Goal: Feedback & Contribution: Submit feedback/report problem

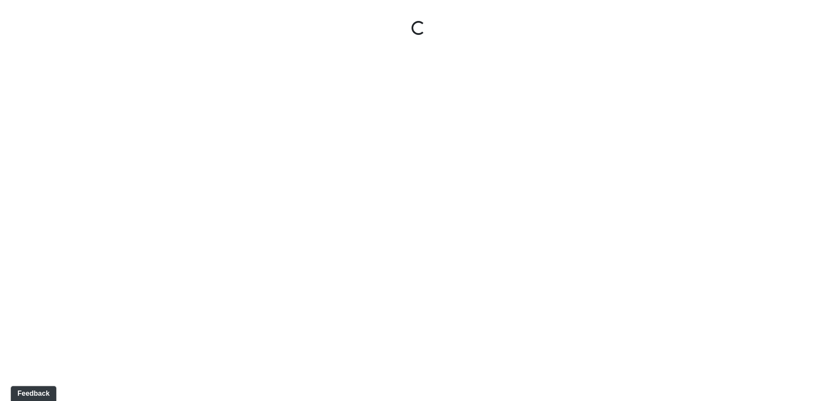
select select "leasing-entrance"
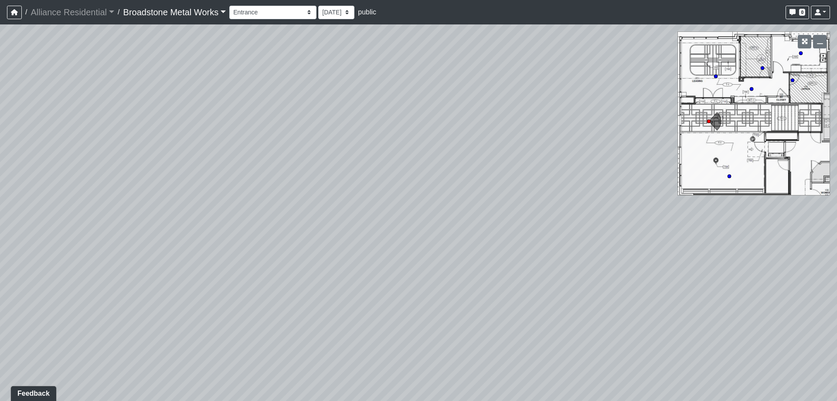
click at [197, 15] on link "Broadstone Metal Works" at bounding box center [174, 11] width 103 height 17
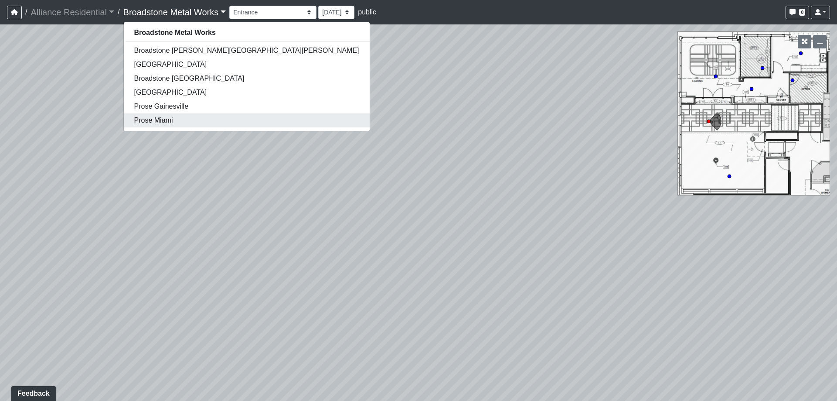
click at [175, 123] on link "Prose Miami" at bounding box center [247, 120] width 246 height 14
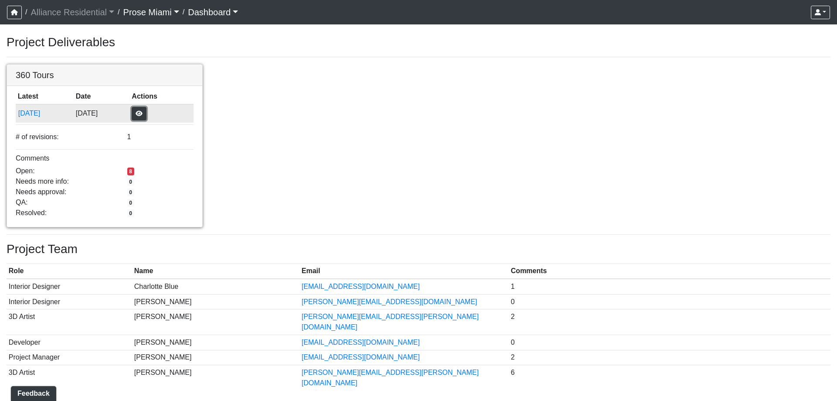
click at [146, 111] on button "button" at bounding box center [139, 114] width 15 height 14
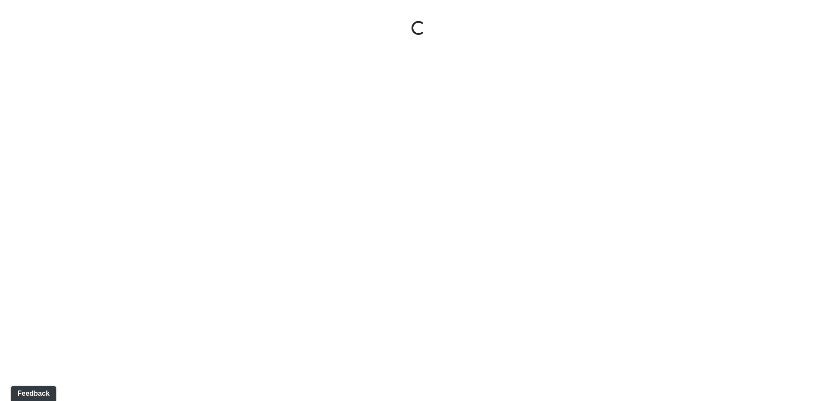
select select "clubhouse-entry"
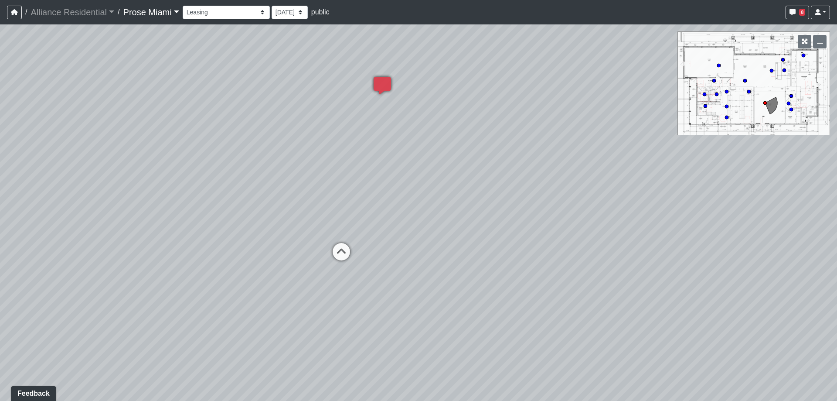
drag, startPoint x: 662, startPoint y: 254, endPoint x: 300, endPoint y: 153, distance: 375.8
click at [265, 219] on div "Loading... Office Hallway Loading... Lobby 1 Loading... Created by [PERSON_NAME…" at bounding box center [418, 212] width 837 height 376
drag, startPoint x: 617, startPoint y: 146, endPoint x: 248, endPoint y: 167, distance: 369.4
click at [248, 167] on div "Loading... Office Hallway Loading... Lobby 1 Loading... Created by [PERSON_NAME…" at bounding box center [418, 212] width 837 height 376
drag, startPoint x: 422, startPoint y: 152, endPoint x: 165, endPoint y: 190, distance: 259.7
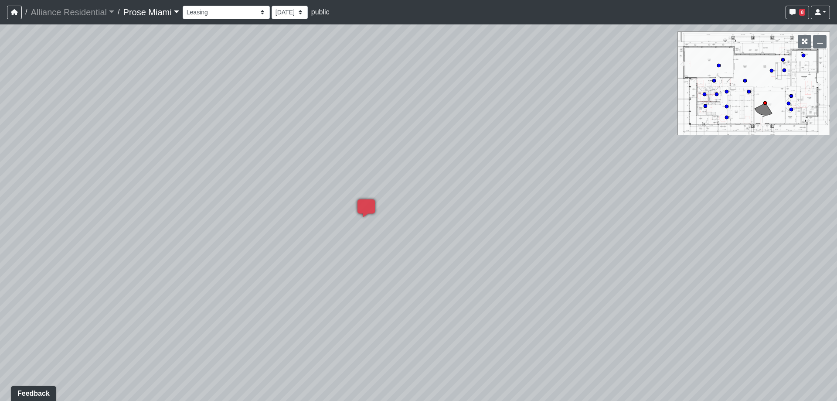
click at [165, 190] on div "Loading... Office Hallway Loading... Lobby 1 Loading... Created by [PERSON_NAME…" at bounding box center [418, 212] width 837 height 376
drag, startPoint x: 574, startPoint y: 208, endPoint x: 168, endPoint y: 129, distance: 413.9
click at [168, 129] on div "Loading... Office Hallway Loading... Lobby 1 Loading... Created by [PERSON_NAME…" at bounding box center [418, 212] width 837 height 376
drag, startPoint x: 462, startPoint y: 155, endPoint x: 653, endPoint y: 180, distance: 192.2
click at [653, 180] on div "Loading... Office Hallway Loading... Lobby 1 Loading... Created by [PERSON_NAME…" at bounding box center [418, 212] width 837 height 376
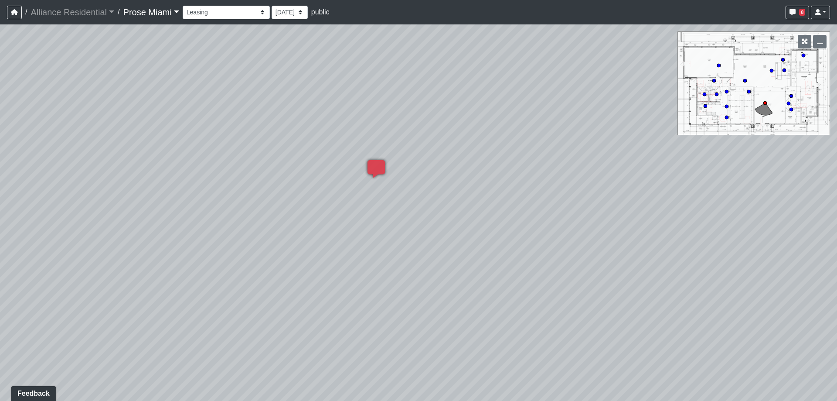
drag, startPoint x: 163, startPoint y: 193, endPoint x: 496, endPoint y: 184, distance: 334.0
click at [496, 184] on div "Loading... Office Hallway Loading... Lobby 1 Loading... Created by [PERSON_NAME…" at bounding box center [418, 212] width 837 height 376
drag, startPoint x: 184, startPoint y: 203, endPoint x: 630, endPoint y: 195, distance: 446.9
click at [748, 204] on div "Loading... Office Hallway Loading... Lobby 1 Loading... Created by [PERSON_NAME…" at bounding box center [418, 212] width 837 height 376
drag, startPoint x: 269, startPoint y: 167, endPoint x: 376, endPoint y: 259, distance: 141.2
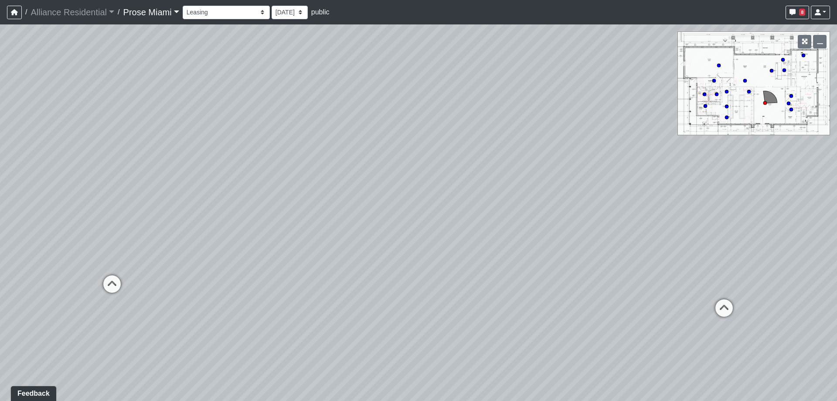
click at [573, 187] on div "Loading... Office Hallway Loading... Lobby 1 Loading... Created by [PERSON_NAME…" at bounding box center [418, 212] width 837 height 376
drag, startPoint x: 546, startPoint y: 171, endPoint x: 571, endPoint y: 206, distance: 43.7
click at [571, 206] on div "Loading... Office Hallway Loading... Lobby 1 Loading... Created by [PERSON_NAME…" at bounding box center [418, 212] width 837 height 376
click at [544, 293] on span "Add comment" at bounding box center [561, 296] width 43 height 7
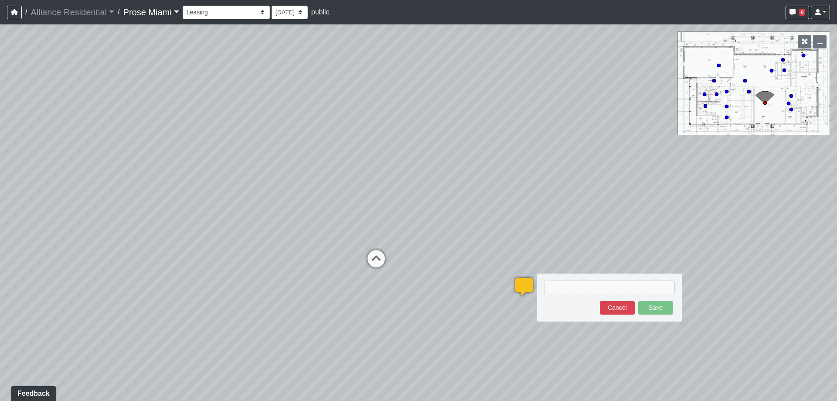
type textarea "blob:[URL][DOMAIN_NAME]"
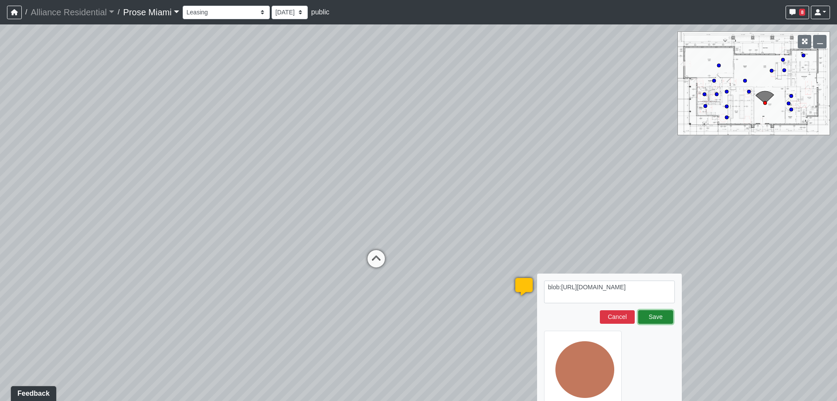
click at [652, 314] on button "Save" at bounding box center [655, 317] width 35 height 14
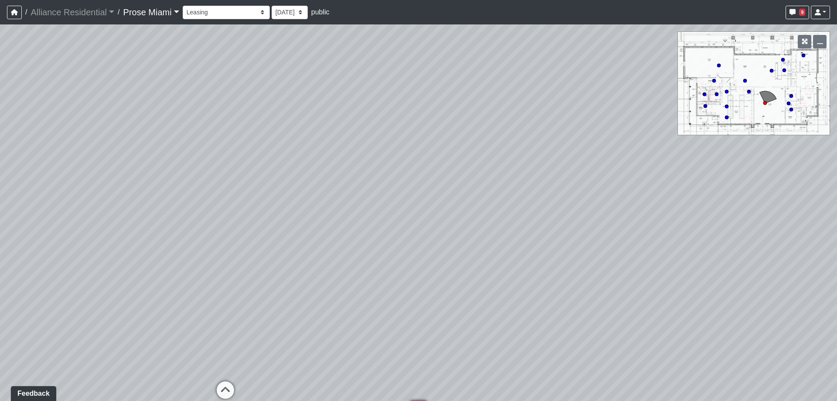
drag, startPoint x: 484, startPoint y: 213, endPoint x: 226, endPoint y: 226, distance: 258.8
click at [226, 226] on div "Loading... Office Hallway Loading... Lobby 1 Loading... Created by [PERSON_NAME…" at bounding box center [418, 212] width 837 height 376
drag, startPoint x: 497, startPoint y: 194, endPoint x: 464, endPoint y: 177, distance: 37.4
click at [236, 168] on div "Loading... Office Hallway Loading... Lobby 1 Loading... Created by [PERSON_NAME…" at bounding box center [418, 212] width 837 height 376
click at [544, 356] on icon at bounding box center [539, 363] width 26 height 26
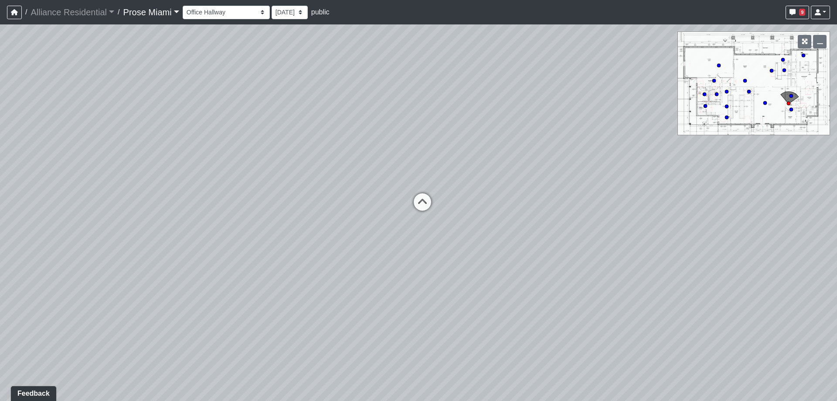
drag, startPoint x: 273, startPoint y: 254, endPoint x: 683, endPoint y: 181, distance: 416.6
click at [700, 178] on div "Loading... Office Hallway Loading... Lobby 1 Loading... Created by [PERSON_NAME…" at bounding box center [418, 212] width 837 height 376
click at [426, 184] on icon at bounding box center [425, 184] width 26 height 26
select select "clubhouse-office-2"
drag, startPoint x: 628, startPoint y: 214, endPoint x: 311, endPoint y: 191, distance: 317.8
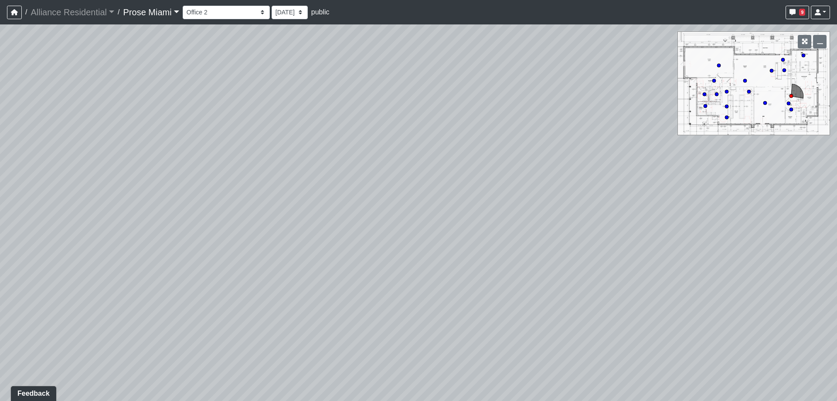
click at [260, 193] on div "Loading... Office Hallway Loading... Lobby 1 Loading... Created by [PERSON_NAME…" at bounding box center [418, 212] width 837 height 376
drag, startPoint x: 442, startPoint y: 197, endPoint x: 431, endPoint y: 396, distance: 199.5
click at [391, 224] on div "Loading... Office Hallway Loading... Lobby 1 Loading... Created by [PERSON_NAME…" at bounding box center [418, 212] width 837 height 376
click at [345, 113] on span "Add comment" at bounding box center [355, 113] width 43 height 7
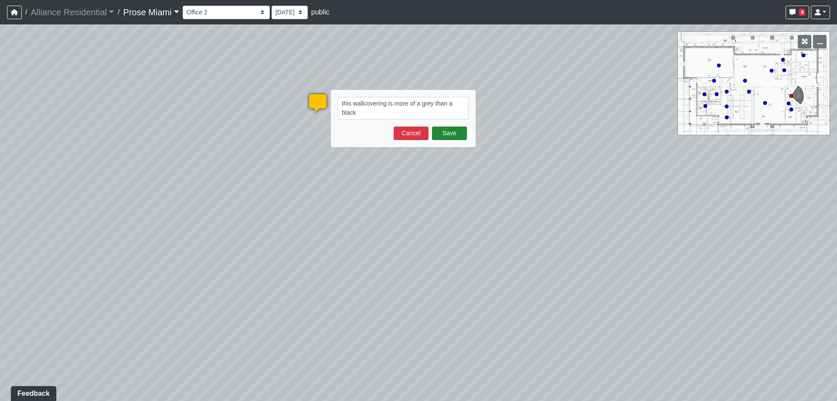
type textarea "this wallcovering is more of a grey than a black"
click at [452, 139] on button "Save" at bounding box center [449, 133] width 35 height 14
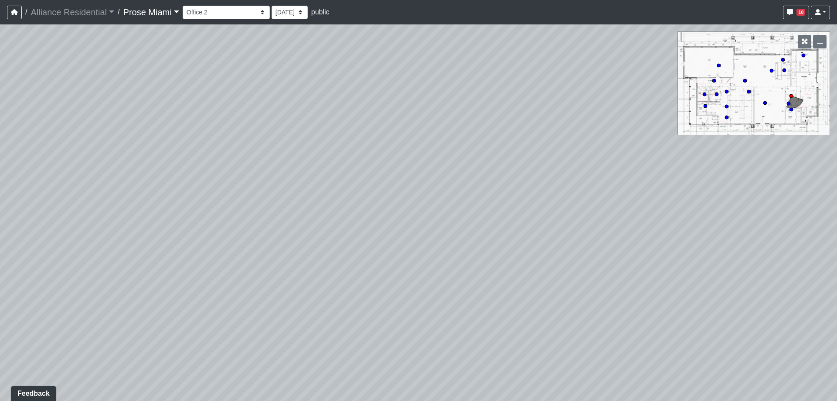
drag, startPoint x: 772, startPoint y: 260, endPoint x: 197, endPoint y: 235, distance: 575.5
click at [138, 239] on div "Loading... Office Hallway Loading... Lobby 1 Loading... Created by [PERSON_NAME…" at bounding box center [418, 212] width 837 height 376
drag, startPoint x: 476, startPoint y: 218, endPoint x: 321, endPoint y: 188, distance: 157.6
click at [255, 135] on div "Loading... Office Hallway Loading... Lobby 1 Loading... Created by [PERSON_NAME…" at bounding box center [418, 212] width 837 height 376
drag, startPoint x: 394, startPoint y: 306, endPoint x: 405, endPoint y: 303, distance: 10.5
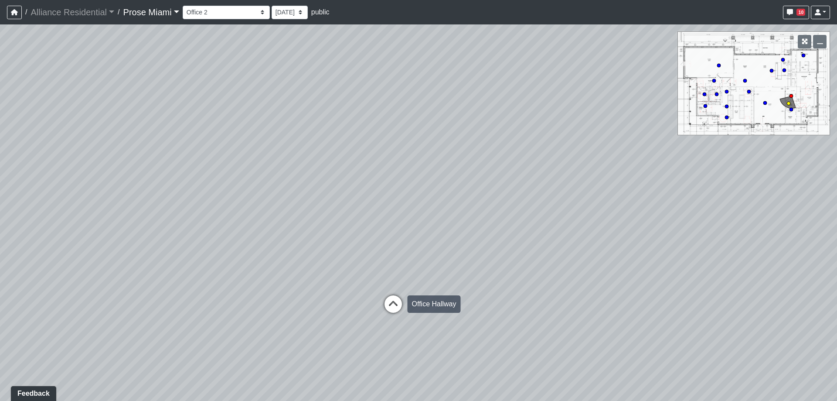
click at [395, 306] on icon at bounding box center [393, 308] width 26 height 26
drag, startPoint x: 621, startPoint y: 199, endPoint x: 238, endPoint y: 261, distance: 387.3
click at [114, 270] on div "Loading... Office Hallway Loading... Lobby 1 Loading... Created by [PERSON_NAME…" at bounding box center [418, 212] width 837 height 376
click at [382, 253] on icon at bounding box center [380, 261] width 26 height 26
drag, startPoint x: 632, startPoint y: 191, endPoint x: 248, endPoint y: 196, distance: 383.2
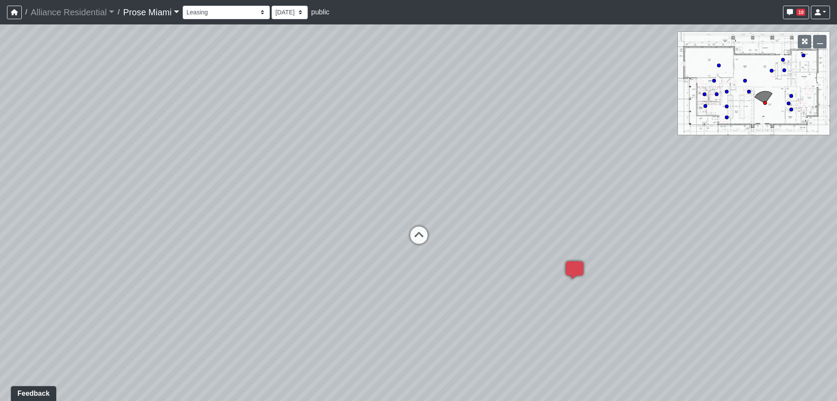
click at [151, 184] on div "Loading... Office Hallway Loading... Lobby 1 Loading... Created by [PERSON_NAME…" at bounding box center [418, 212] width 837 height 376
click at [418, 231] on icon at bounding box center [416, 239] width 26 height 26
select select "clubhouse-lobby-1"
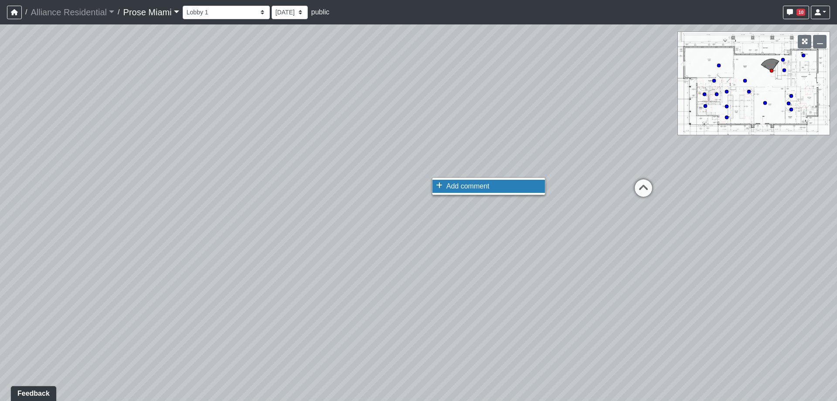
click at [454, 185] on span "Add comment" at bounding box center [467, 185] width 43 height 7
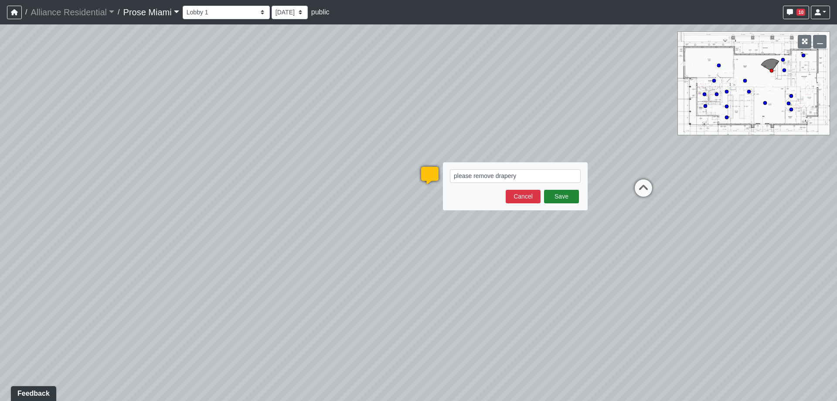
type textarea "please remove drapery"
click at [566, 194] on button "Save" at bounding box center [561, 197] width 35 height 14
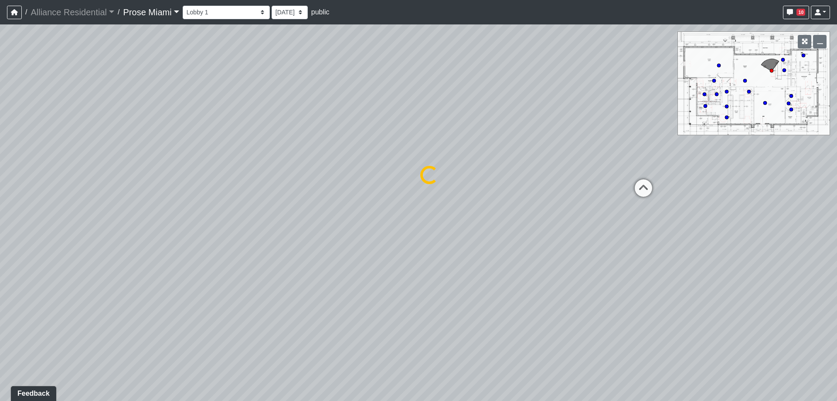
select select "clubhouse-lobby-1"
drag, startPoint x: 109, startPoint y: 170, endPoint x: 553, endPoint y: 237, distance: 449.2
click at [673, 235] on div "Loading... Office Hallway Loading... Lobby 1 Loading... Created by [PERSON_NAME…" at bounding box center [418, 212] width 837 height 376
drag, startPoint x: 165, startPoint y: 202, endPoint x: 406, endPoint y: 230, distance: 242.2
click at [775, 230] on div "Loading... Office Hallway Loading... Lobby 1 Loading... Created by [PERSON_NAME…" at bounding box center [418, 212] width 837 height 376
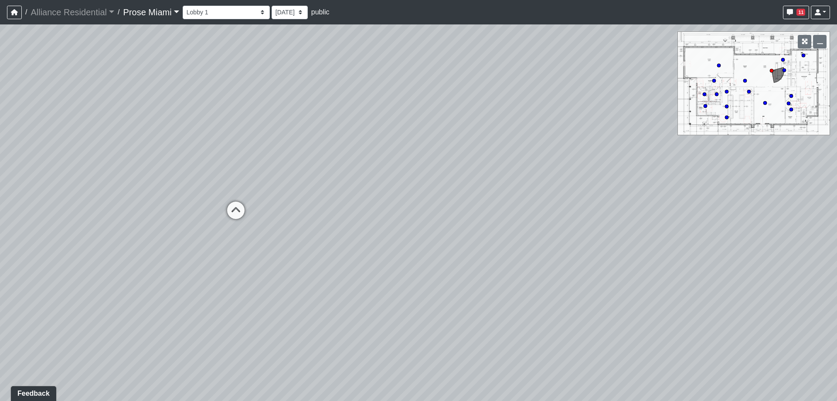
drag, startPoint x: 158, startPoint y: 209, endPoint x: 576, endPoint y: 151, distance: 421.6
click at [576, 151] on div "Loading... Office Hallway Loading... Lobby 1 Loading... Created by [PERSON_NAME…" at bounding box center [418, 212] width 837 height 376
drag, startPoint x: 630, startPoint y: 217, endPoint x: 209, endPoint y: 228, distance: 420.8
click at [76, 221] on div "Loading... Office Hallway Loading... Lobby 1 Loading... Created by [PERSON_NAME…" at bounding box center [418, 212] width 837 height 376
click at [611, 253] on span "Add comment" at bounding box center [629, 256] width 43 height 7
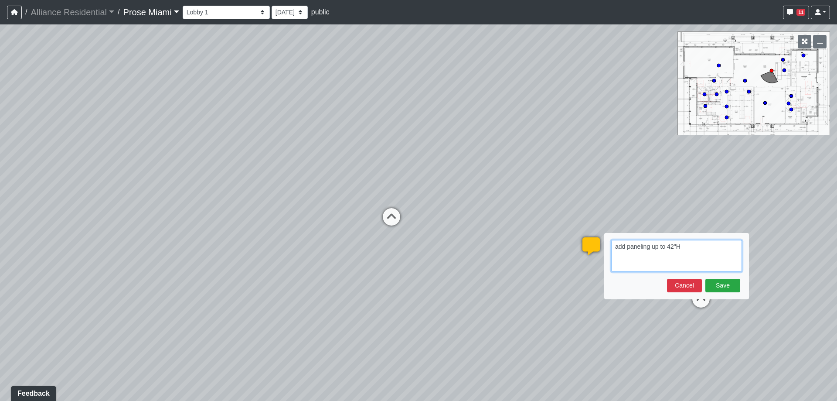
paste textarea "blob:[URL][DOMAIN_NAME]"
type textarea "add paneling up to 42"H blob:[URL][DOMAIN_NAME]"
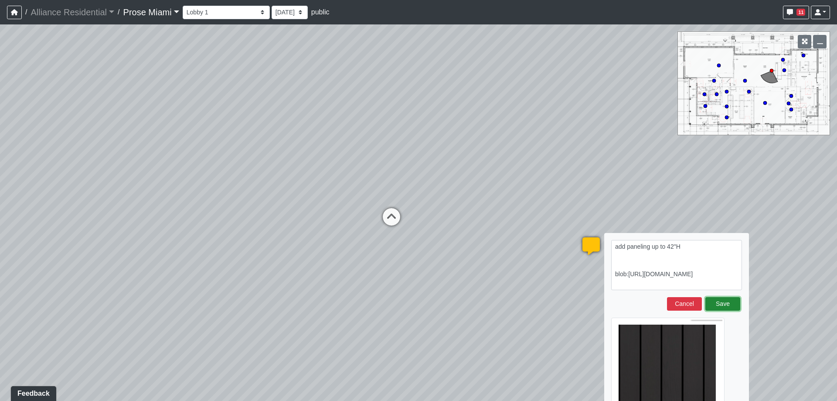
click at [722, 301] on button "Save" at bounding box center [722, 304] width 35 height 14
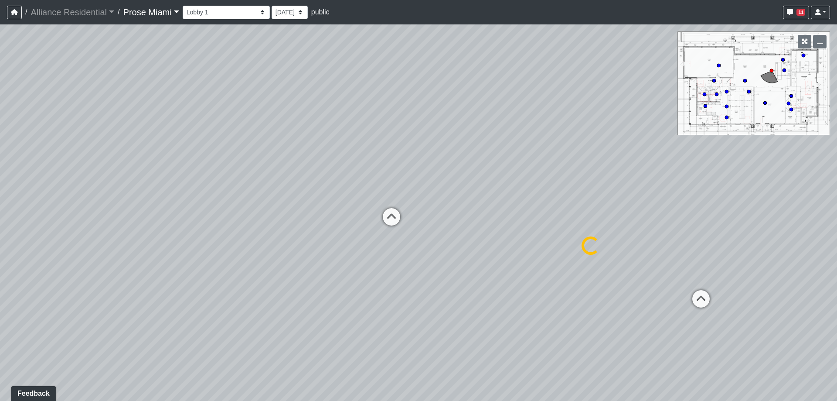
select select "clubhouse-lobby-1"
click at [366, 308] on span "Add comment" at bounding box center [386, 311] width 43 height 7
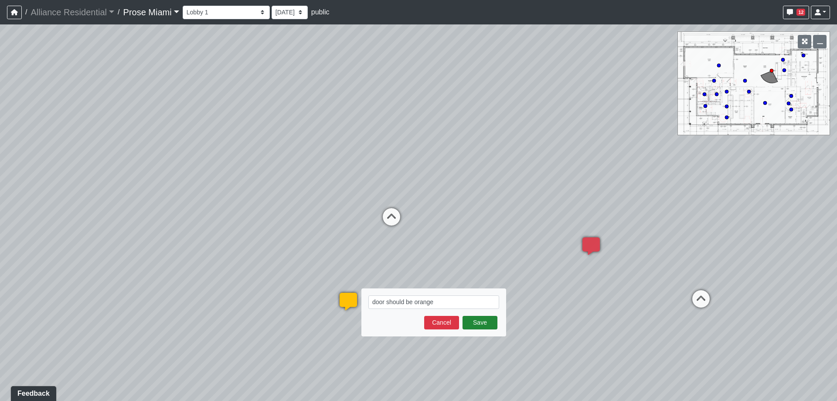
type textarea "door should be orange"
click at [476, 324] on button "Save" at bounding box center [479, 323] width 35 height 14
select select "clubhouse-lobby-1"
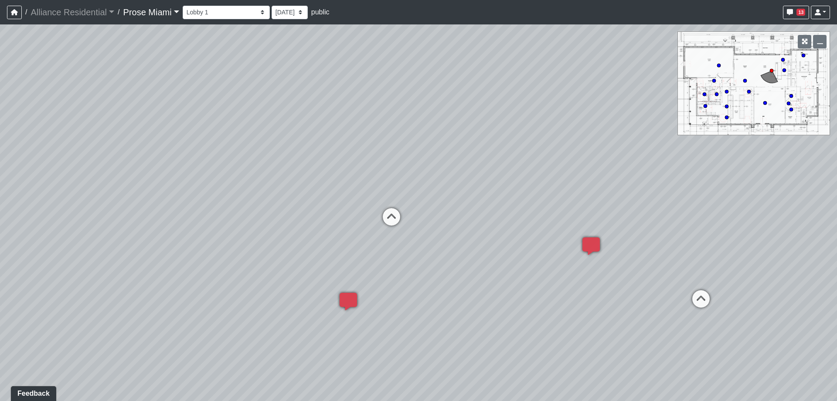
drag, startPoint x: 149, startPoint y: 163, endPoint x: 185, endPoint y: 166, distance: 36.3
click at [214, 173] on span "Add comment" at bounding box center [222, 176] width 43 height 7
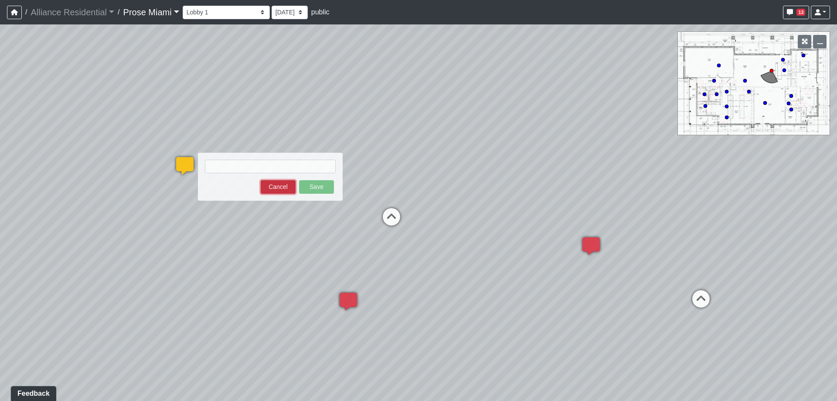
click at [282, 191] on button "Cancel" at bounding box center [278, 187] width 35 height 14
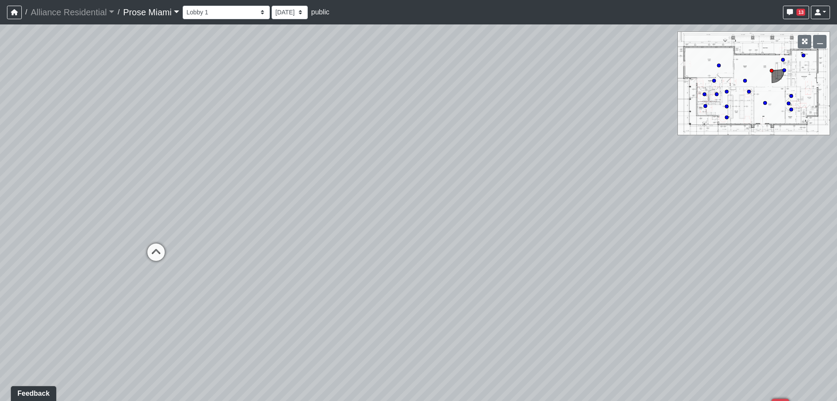
drag, startPoint x: 142, startPoint y: 232, endPoint x: 622, endPoint y: 279, distance: 482.6
click at [622, 279] on div "Loading... Office Hallway Loading... Lobby 1 Loading... Created by [PERSON_NAME…" at bounding box center [418, 212] width 837 height 376
click at [465, 175] on li "Add comment" at bounding box center [508, 178] width 112 height 13
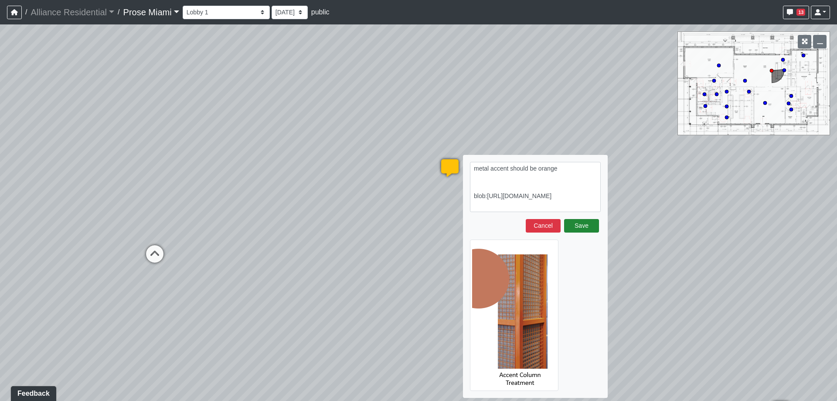
type textarea "metal accent should be orange blob:[URL][DOMAIN_NAME]"
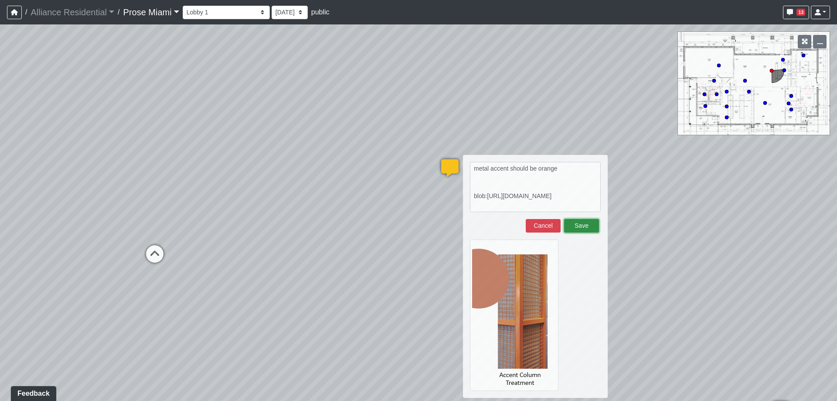
click at [578, 223] on button "Save" at bounding box center [581, 226] width 35 height 14
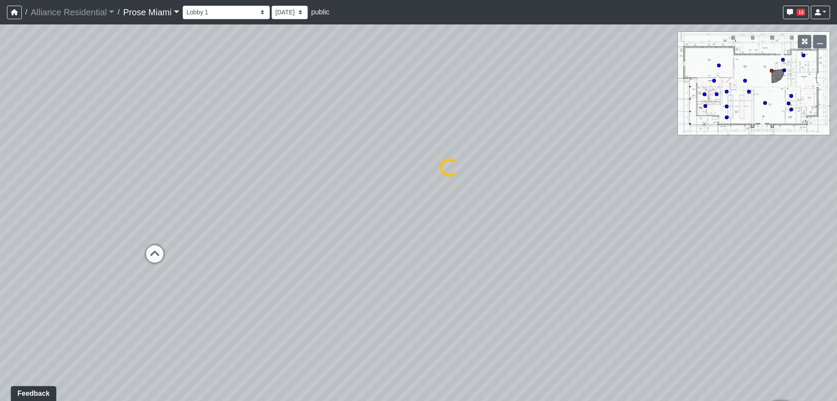
select select "clubhouse-lobby-1"
click at [369, 234] on span "Add comment" at bounding box center [387, 234] width 43 height 7
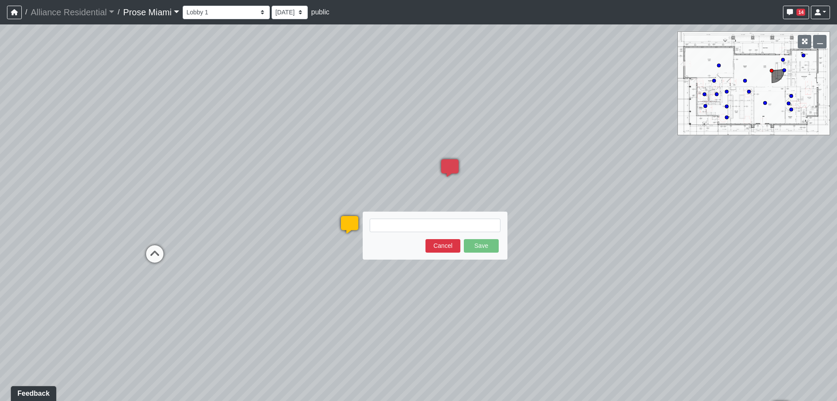
type textarea "blob:[URL][DOMAIN_NAME]"
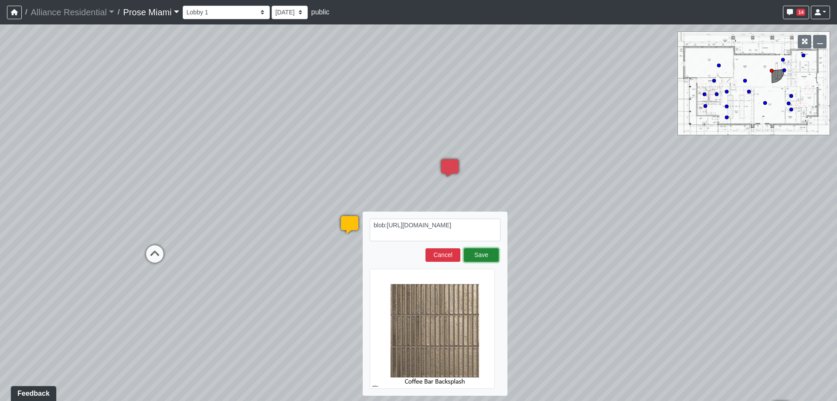
click at [492, 250] on button "Save" at bounding box center [481, 255] width 35 height 14
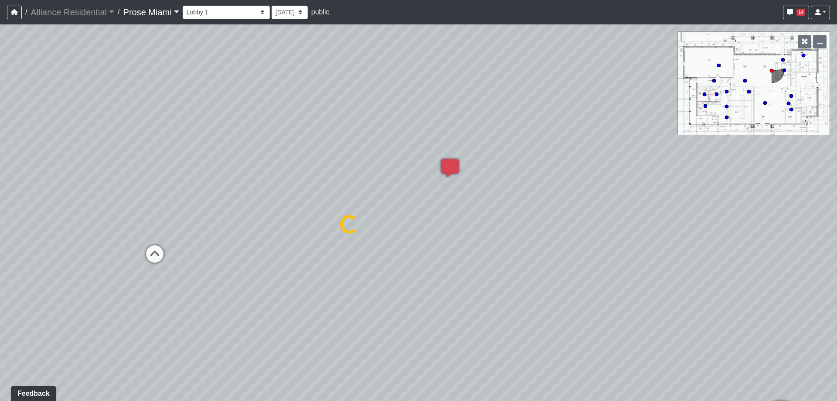
select select "clubhouse-lobby-1"
drag, startPoint x: 150, startPoint y: 191, endPoint x: 636, endPoint y: 178, distance: 485.8
click at [636, 178] on div "Loading... Office Hallway Loading... Lobby 1 Loading... Created by [PERSON_NAME…" at bounding box center [418, 212] width 837 height 376
drag, startPoint x: 80, startPoint y: 221, endPoint x: 590, endPoint y: 157, distance: 513.5
click at [590, 157] on div "Loading... Office Hallway Loading... Lobby 1 Loading... Created by [PERSON_NAME…" at bounding box center [418, 212] width 837 height 376
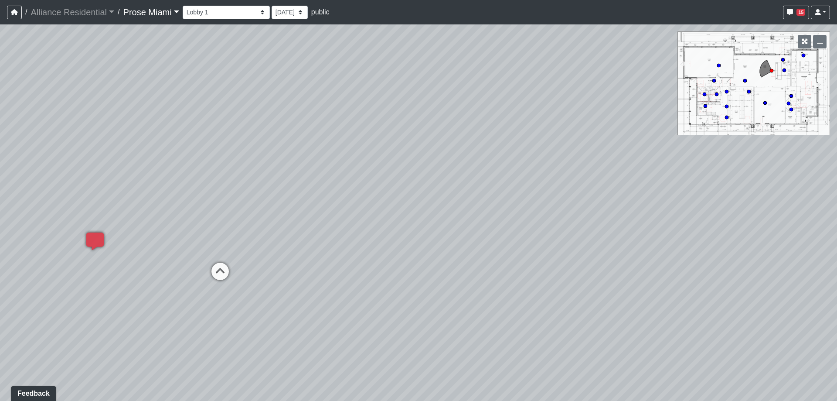
drag, startPoint x: 196, startPoint y: 175, endPoint x: 588, endPoint y: 194, distance: 392.4
click at [588, 194] on div "Loading... Office Hallway Loading... Lobby 1 Loading... Created by [PERSON_NAME…" at bounding box center [418, 212] width 837 height 376
drag, startPoint x: 266, startPoint y: 187, endPoint x: 369, endPoint y: 197, distance: 103.3
click at [369, 197] on div "Loading... Office Hallway Loading... Lobby 1 Loading... Created by [PERSON_NAME…" at bounding box center [418, 212] width 837 height 376
drag, startPoint x: 201, startPoint y: 175, endPoint x: 471, endPoint y: 299, distance: 297.1
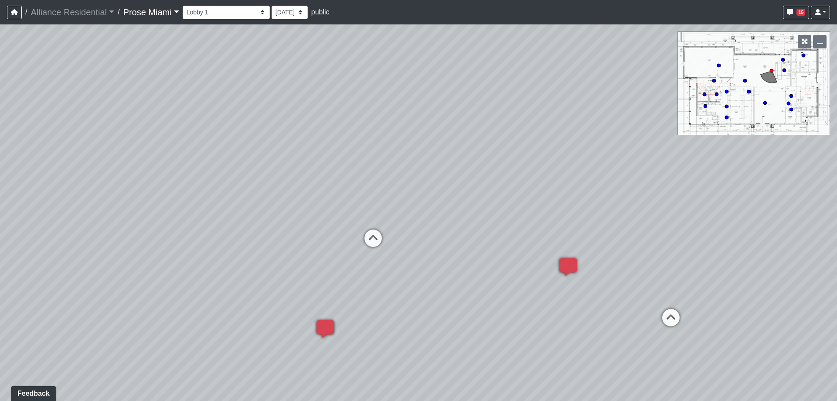
click at [693, 271] on div "Loading... Office Hallway Loading... Lobby 1 Loading... Created by [PERSON_NAME…" at bounding box center [418, 212] width 837 height 376
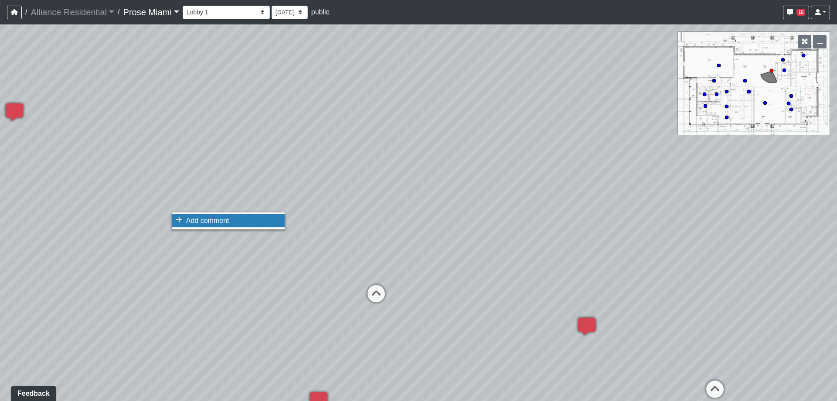
click at [184, 219] on li "Add comment" at bounding box center [228, 220] width 112 height 13
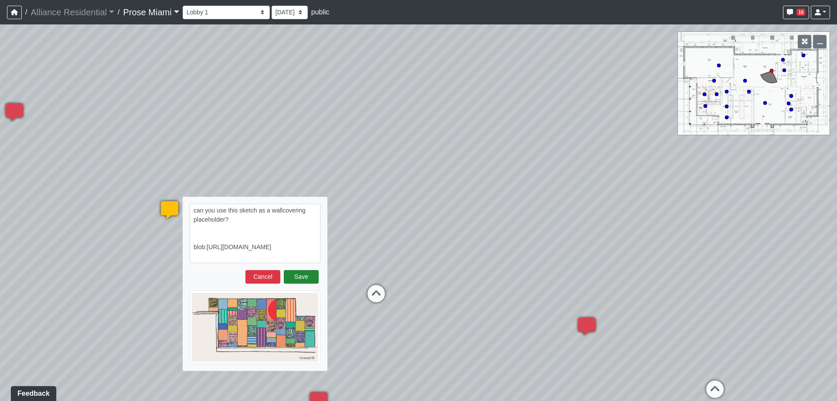
type textarea "can you use this sketch as a wallcovering placeholder? blob:[URL][DOMAIN_NAME]"
click at [302, 276] on button "Save" at bounding box center [301, 277] width 35 height 14
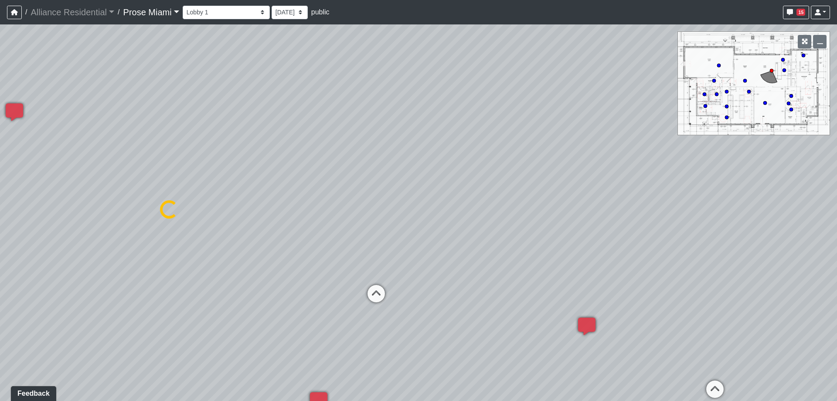
select select "clubhouse-lobby-1"
drag, startPoint x: 574, startPoint y: 166, endPoint x: 326, endPoint y: 126, distance: 252.1
click at [269, 119] on div "Loading... Office Hallway Loading... Lobby 1 Loading... Created by [PERSON_NAME…" at bounding box center [418, 212] width 837 height 376
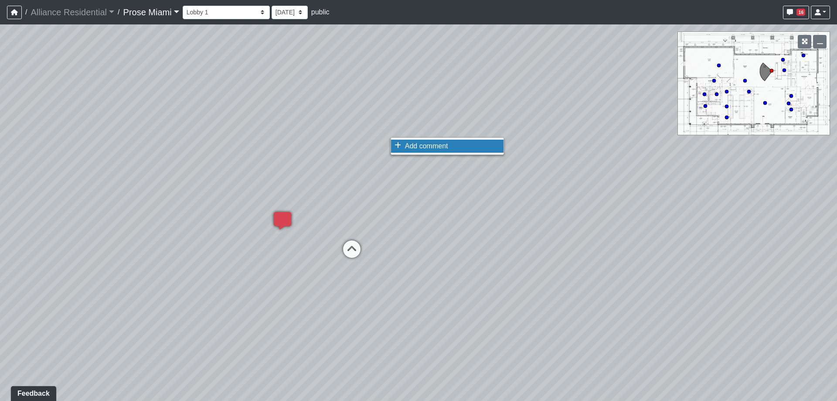
click at [409, 142] on span "Add comment" at bounding box center [426, 145] width 43 height 7
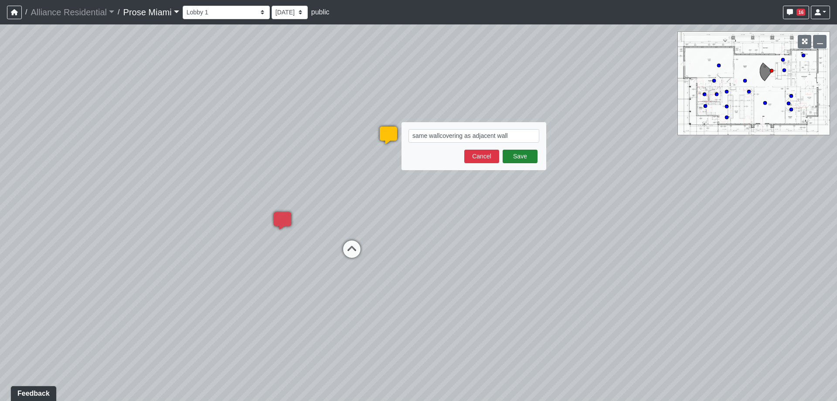
type textarea "same wallcovering as adjacent wall"
click at [530, 155] on button "Save" at bounding box center [520, 157] width 35 height 14
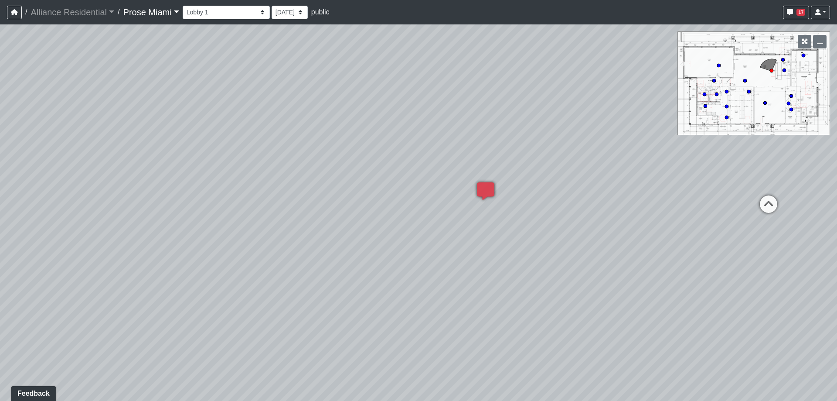
drag, startPoint x: 685, startPoint y: 192, endPoint x: 92, endPoint y: 209, distance: 593.5
click at [71, 209] on div "Loading... Office Hallway Loading... Lobby 1 Loading... Created by [PERSON_NAME…" at bounding box center [418, 212] width 837 height 376
drag, startPoint x: 603, startPoint y: 189, endPoint x: 310, endPoint y: 296, distance: 311.4
click at [177, 260] on div "Loading... Office Hallway Loading... Lobby 1 Loading... Created by [PERSON_NAME…" at bounding box center [418, 212] width 837 height 376
click at [434, 269] on icon at bounding box center [436, 274] width 26 height 26
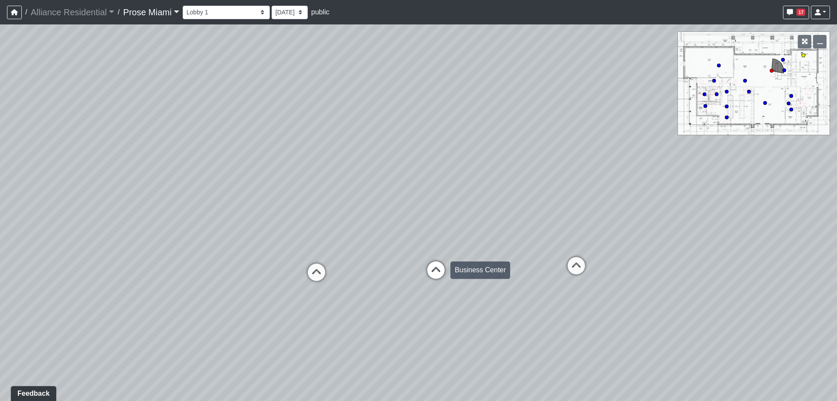
select select "clubhouse-business-center"
drag, startPoint x: 503, startPoint y: 180, endPoint x: 274, endPoint y: 189, distance: 229.4
click at [55, 146] on div "Loading... Office Hallway Loading... Lobby 1 Loading... Created by [PERSON_NAME…" at bounding box center [418, 212] width 837 height 376
drag, startPoint x: 466, startPoint y: 224, endPoint x: 197, endPoint y: 259, distance: 271.6
click at [63, 191] on div "Loading... Office Hallway Loading... Lobby 1 Loading... Created by [PERSON_NAME…" at bounding box center [418, 212] width 837 height 376
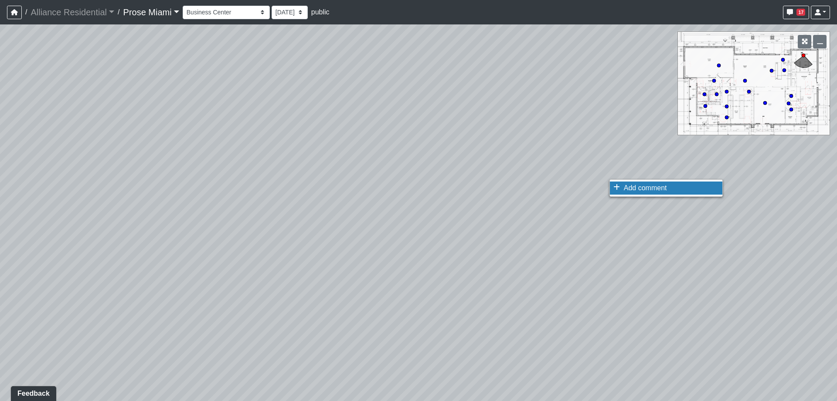
click at [625, 191] on span "Add comment" at bounding box center [645, 187] width 43 height 7
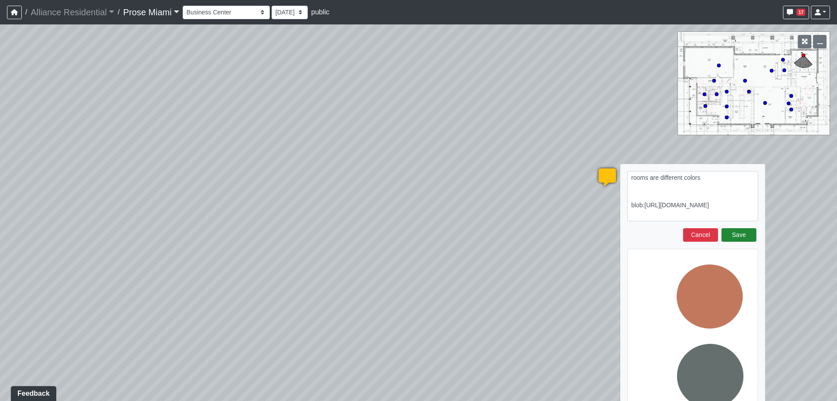
type textarea "rooms are different colors blob:[URL][DOMAIN_NAME]"
drag, startPoint x: 741, startPoint y: 239, endPoint x: 612, endPoint y: 238, distance: 129.9
click at [741, 239] on button "Save" at bounding box center [738, 235] width 35 height 14
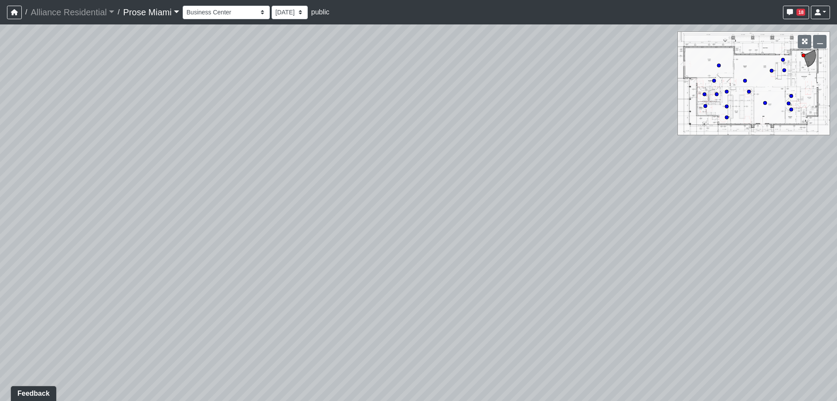
drag, startPoint x: 291, startPoint y: 212, endPoint x: 530, endPoint y: 205, distance: 238.5
click at [690, 195] on div "Loading... Office Hallway Loading... Lobby 1 Loading... Created by [PERSON_NAME…" at bounding box center [418, 212] width 837 height 376
click at [517, 170] on li "Add comment" at bounding box center [563, 175] width 112 height 13
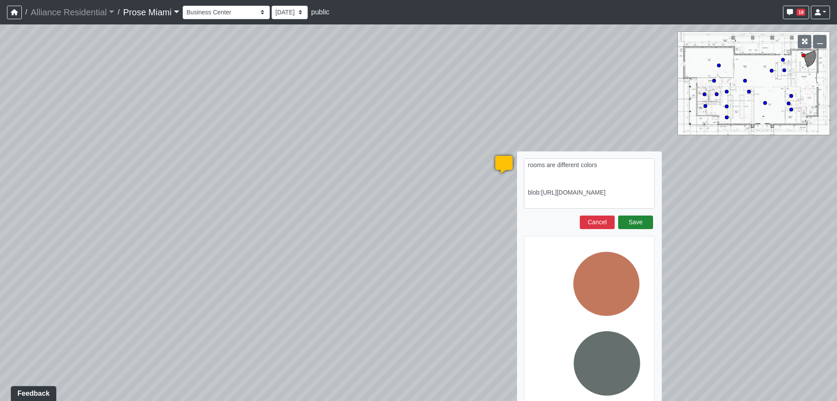
type textarea "rooms are different colors blob:[URL][DOMAIN_NAME]"
click at [638, 224] on button "Save" at bounding box center [635, 222] width 35 height 14
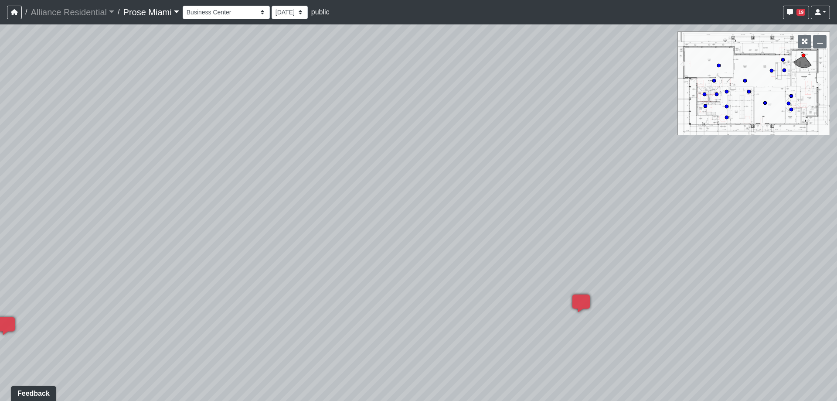
drag, startPoint x: 721, startPoint y: 239, endPoint x: 279, endPoint y: 380, distance: 464.7
click at [231, 400] on html "/ Alliance Residential Alliance Residential Loading... / Prose Miami Prose Miam…" at bounding box center [418, 200] width 837 height 401
drag, startPoint x: 563, startPoint y: 142, endPoint x: 60, endPoint y: -52, distance: 539.0
click at [60, 0] on html "/ Alliance Residential Alliance Residential Loading... / Prose Miami Prose Miam…" at bounding box center [418, 200] width 837 height 401
click at [426, 171] on icon at bounding box center [424, 171] width 26 height 26
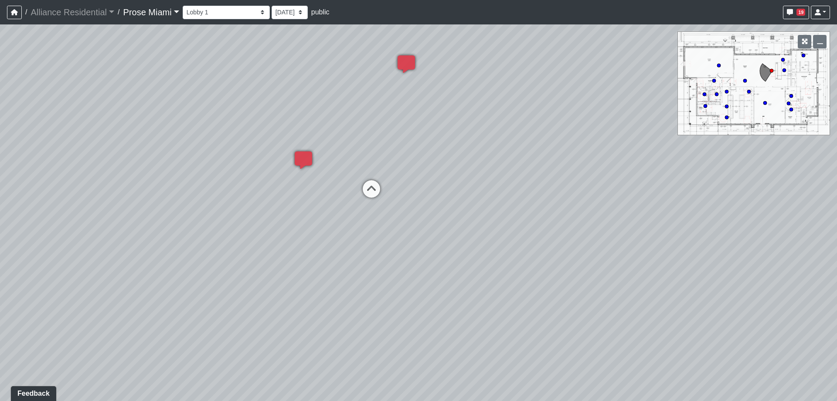
click at [374, 173] on div "Loading... Office Hallway Loading... Lobby 1 Loading... Created by [PERSON_NAME…" at bounding box center [418, 212] width 837 height 376
click at [375, 191] on icon at bounding box center [371, 193] width 26 height 26
click at [465, 179] on icon at bounding box center [460, 188] width 26 height 26
select select "clubhouse-main-hallway"
drag, startPoint x: 167, startPoint y: 136, endPoint x: 639, endPoint y: 249, distance: 485.9
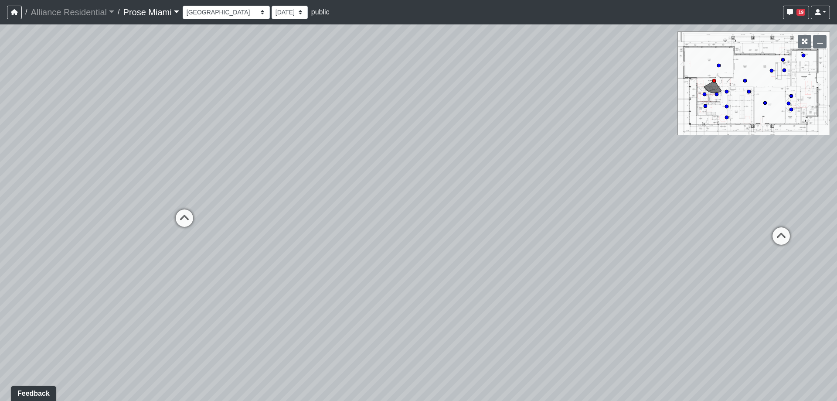
click at [639, 249] on div "Loading... Office Hallway Loading... Lobby 1 Loading... Created by [PERSON_NAME…" at bounding box center [418, 212] width 837 height 376
click at [489, 170] on li "Add comment" at bounding box center [532, 174] width 112 height 13
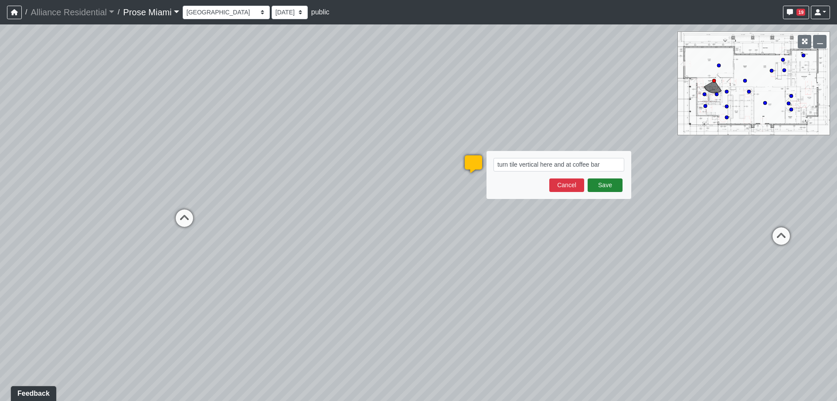
type textarea "turn tile vertical here and at coffee bar"
click at [605, 187] on button "Save" at bounding box center [605, 185] width 35 height 14
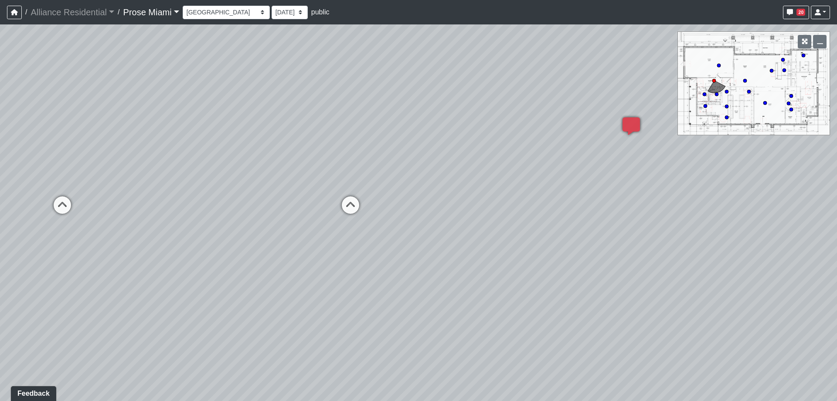
drag, startPoint x: 404, startPoint y: 175, endPoint x: 373, endPoint y: 186, distance: 33.1
click at [412, 177] on div "Loading... Office Hallway Loading... Lobby 1 Loading... Created by [PERSON_NAME…" at bounding box center [418, 212] width 837 height 376
click at [353, 205] on icon at bounding box center [350, 211] width 26 height 26
select select "clubhouse-restroom-1"
drag, startPoint x: 590, startPoint y: 169, endPoint x: 170, endPoint y: 162, distance: 420.2
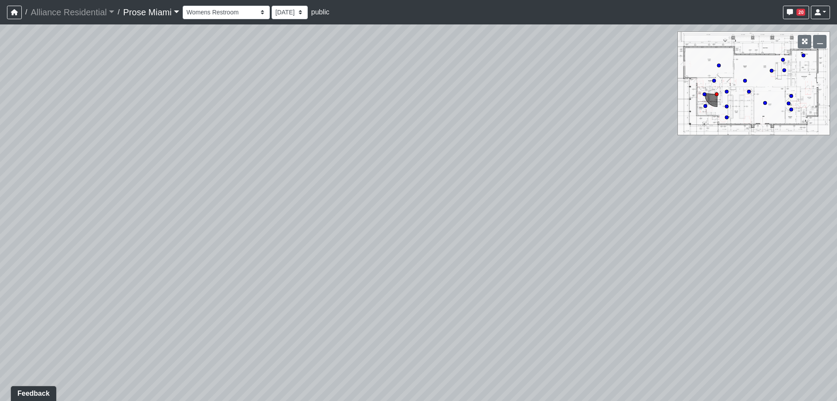
click at [133, 161] on div "Loading... Office Hallway Loading... Lobby 1 Loading... Created by [PERSON_NAME…" at bounding box center [418, 212] width 837 height 376
drag, startPoint x: 330, startPoint y: 149, endPoint x: 295, endPoint y: 116, distance: 48.1
click at [135, 99] on div "Loading... Office Hallway Loading... Lobby 1 Loading... Created by [PERSON_NAME…" at bounding box center [418, 212] width 837 height 376
drag, startPoint x: 387, startPoint y: 147, endPoint x: 472, endPoint y: 194, distance: 97.5
click at [472, 194] on div "Loading... Office Hallway Loading... Lobby 1 Loading... Created by [PERSON_NAME…" at bounding box center [418, 212] width 837 height 376
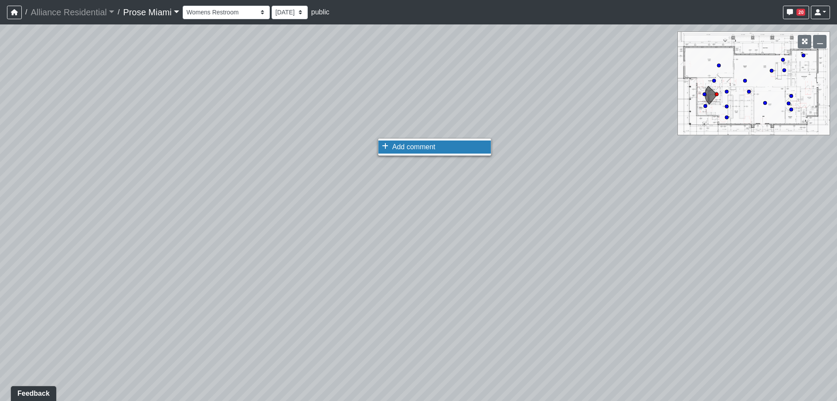
click at [407, 149] on span "Add comment" at bounding box center [413, 146] width 43 height 7
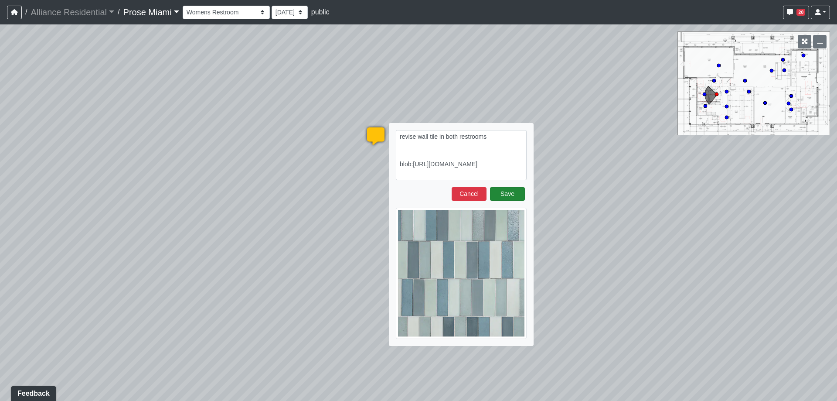
type textarea "revise wall tile in both restrooms blob:[URL][DOMAIN_NAME]"
click at [519, 195] on button "Save" at bounding box center [507, 194] width 35 height 14
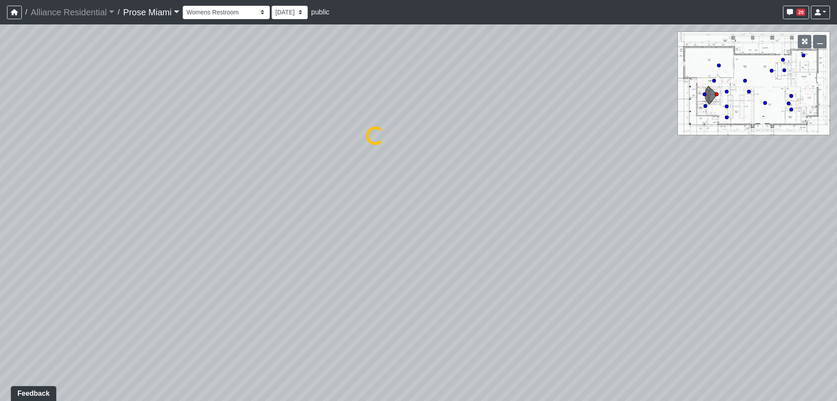
select select "clubhouse-restroom-1"
click at [322, 175] on span "Add comment" at bounding box center [337, 171] width 43 height 7
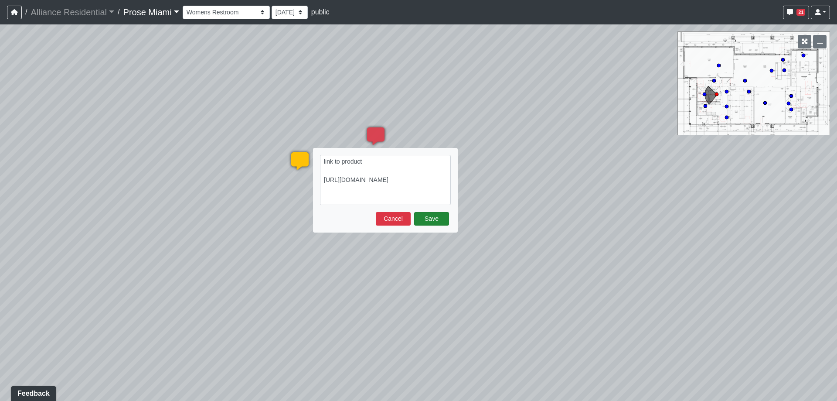
type textarea "link to product [URL][DOMAIN_NAME]"
click at [415, 213] on button "Save" at bounding box center [431, 219] width 35 height 14
select select "clubhouse-restroom-1"
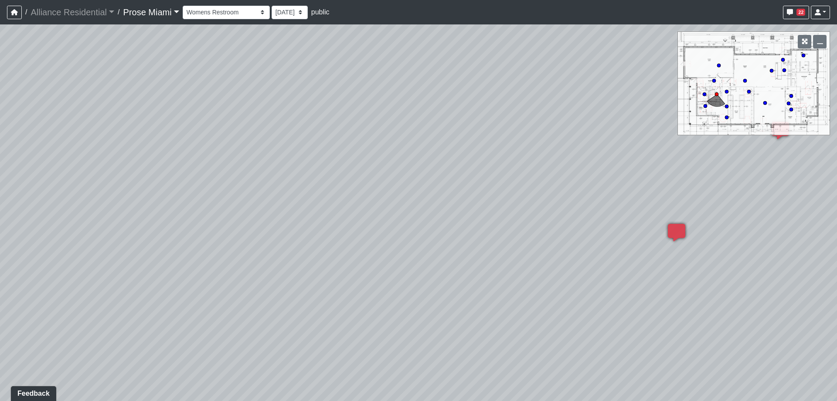
drag, startPoint x: 126, startPoint y: 157, endPoint x: 673, endPoint y: 279, distance: 560.9
click at [673, 279] on div "Loading... Office Hallway Loading... Lobby 1 Loading... Created by [PERSON_NAME…" at bounding box center [418, 212] width 837 height 376
click at [321, 206] on span "Add comment" at bounding box center [334, 209] width 43 height 7
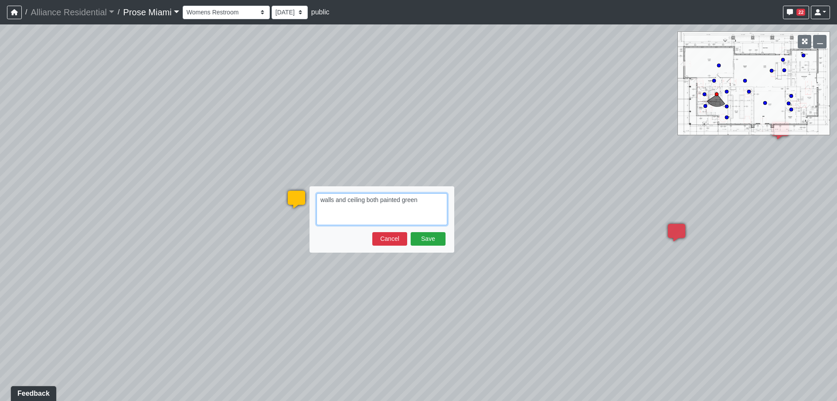
paste textarea "blob:[URL][DOMAIN_NAME]"
type textarea "walls and ceiling both painted green blob:[URL][DOMAIN_NAME]"
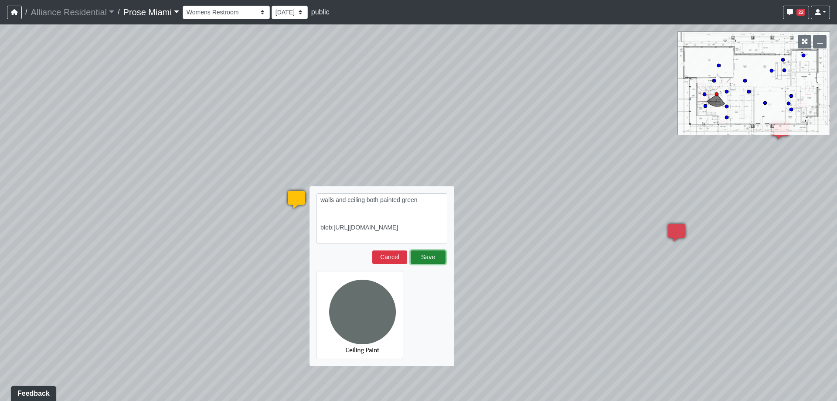
click at [439, 255] on button "Save" at bounding box center [428, 257] width 35 height 14
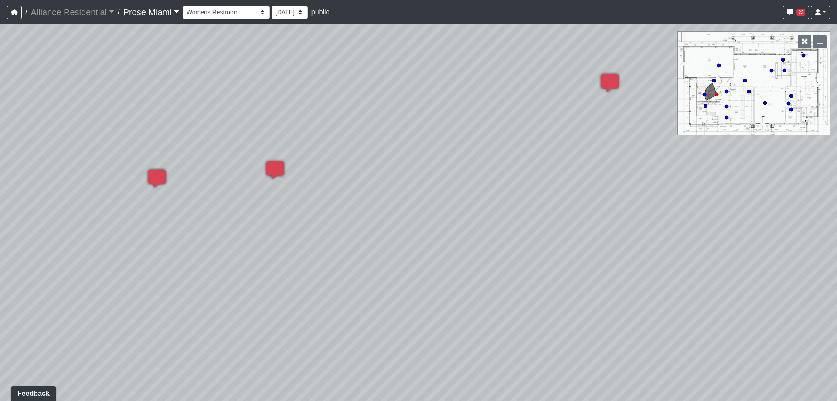
drag, startPoint x: 794, startPoint y: 284, endPoint x: 375, endPoint y: 213, distance: 424.9
click at [20, 214] on div "Loading... Office Hallway Loading... Lobby 1 Loading... Created by [PERSON_NAME…" at bounding box center [418, 212] width 837 height 376
drag, startPoint x: 617, startPoint y: 253, endPoint x: 125, endPoint y: 166, distance: 499.3
click at [125, 166] on div "Loading... Office Hallway Loading... Lobby 1 Loading... Created by [PERSON_NAME…" at bounding box center [418, 212] width 837 height 376
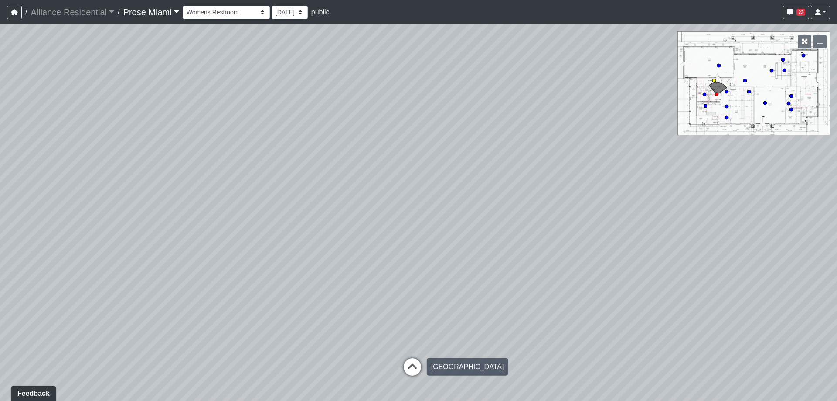
click at [409, 373] on icon at bounding box center [412, 371] width 26 height 26
drag, startPoint x: 190, startPoint y: 175, endPoint x: 624, endPoint y: 181, distance: 433.3
click at [628, 180] on div "Loading... Office Hallway Loading... Lobby 1 Loading... Created by [PERSON_NAME…" at bounding box center [418, 212] width 837 height 376
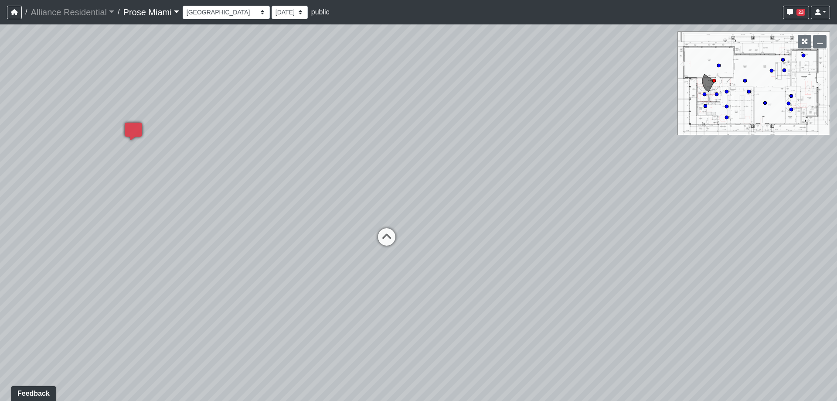
drag, startPoint x: 246, startPoint y: 170, endPoint x: 549, endPoint y: 177, distance: 303.0
click at [578, 171] on div "Loading... Office Hallway Loading... Lobby 1 Loading... Created by [PERSON_NAME…" at bounding box center [418, 212] width 837 height 376
click at [388, 236] on icon at bounding box center [386, 241] width 26 height 26
select select "clubhouse-restroom-2"
drag, startPoint x: 163, startPoint y: 258, endPoint x: 577, endPoint y: 268, distance: 414.2
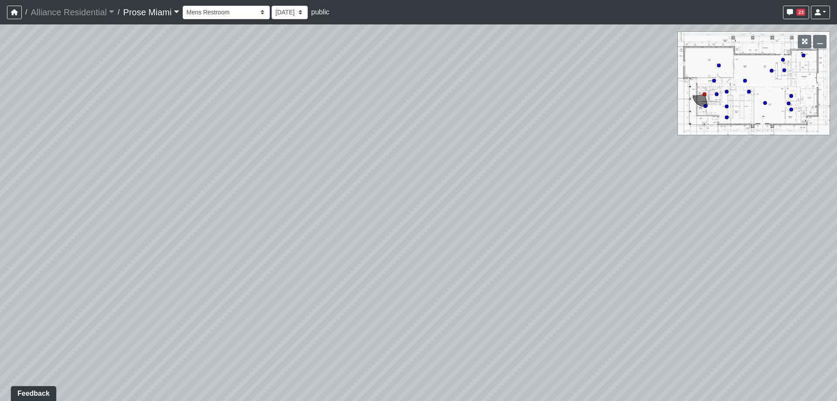
click at [579, 268] on div "Loading... Office Hallway Loading... Lobby 1 Loading... Created by [PERSON_NAME…" at bounding box center [418, 212] width 837 height 376
drag, startPoint x: 194, startPoint y: 209, endPoint x: 614, endPoint y: 227, distance: 420.1
click at [686, 230] on div "Loading... Office Hallway Loading... Lobby 1 Loading... Created by [PERSON_NAME…" at bounding box center [418, 212] width 837 height 376
drag, startPoint x: 273, startPoint y: 221, endPoint x: 582, endPoint y: 229, distance: 309.6
click at [582, 229] on div "Loading... Office Hallway Loading... Lobby 1 Loading... Created by [PERSON_NAME…" at bounding box center [418, 212] width 837 height 376
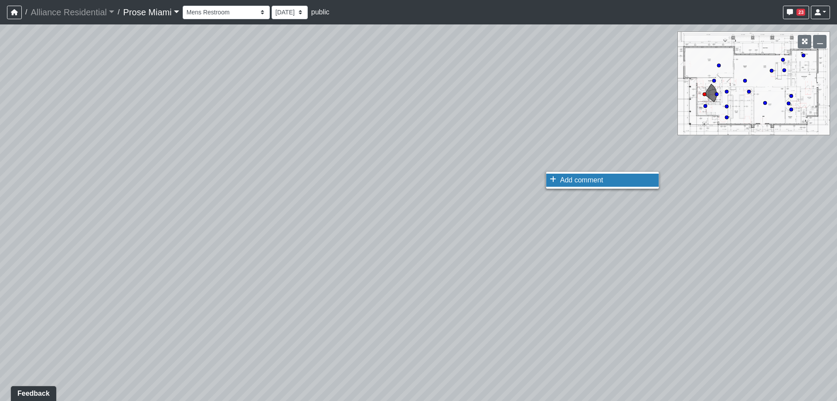
click at [562, 178] on span "Add comment" at bounding box center [581, 179] width 43 height 7
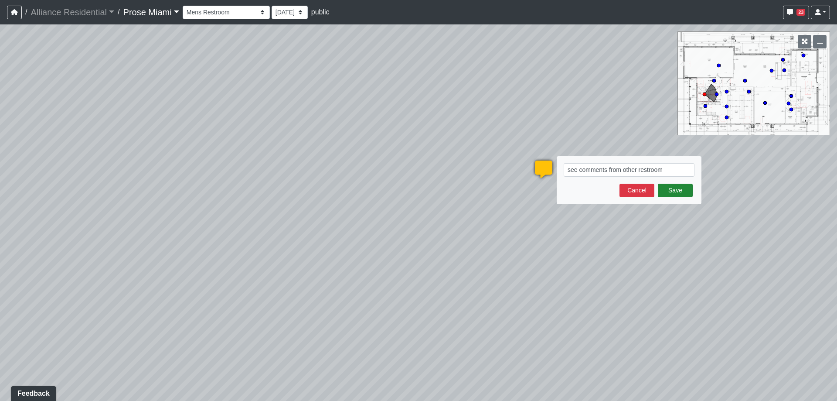
type textarea "see comments from other restroom"
click at [687, 187] on button "Save" at bounding box center [675, 191] width 35 height 14
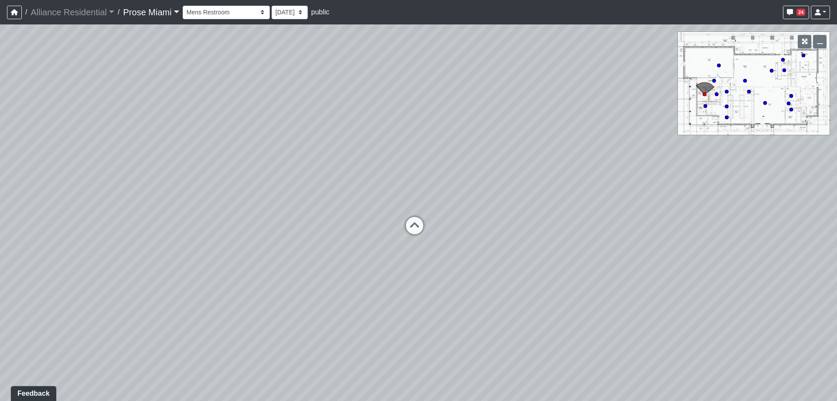
drag, startPoint x: 112, startPoint y: 204, endPoint x: 645, endPoint y: 157, distance: 535.1
click at [645, 157] on div "Loading... Office Hallway Loading... Lobby 1 Loading... Created by [PERSON_NAME…" at bounding box center [418, 212] width 837 height 376
click at [415, 224] on icon at bounding box center [414, 230] width 26 height 26
click at [694, 220] on icon at bounding box center [693, 228] width 26 height 26
select select "clubhouse-fitness"
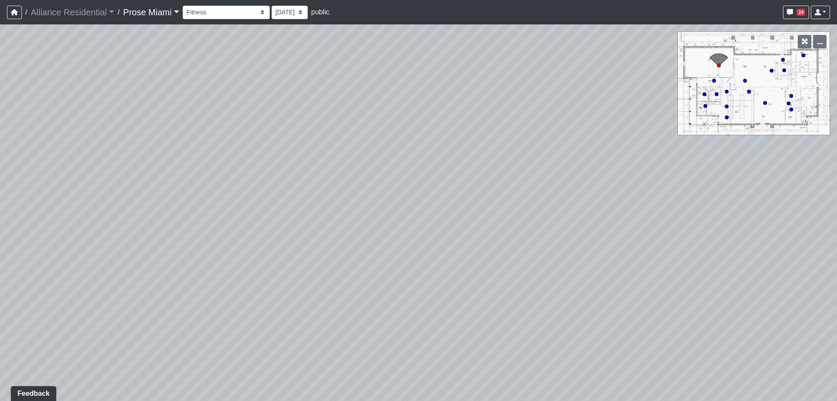
drag, startPoint x: 244, startPoint y: 188, endPoint x: 127, endPoint y: 212, distance: 118.7
click at [127, 212] on div "Loading... Office Hallway Loading... Lobby 1 Loading... Created by [PERSON_NAME…" at bounding box center [418, 212] width 837 height 376
drag, startPoint x: 569, startPoint y: 233, endPoint x: 185, endPoint y: 226, distance: 383.6
click at [185, 226] on div "Loading... Office Hallway Loading... Lobby 1 Loading... Created by [PERSON_NAME…" at bounding box center [418, 212] width 837 height 376
drag, startPoint x: 714, startPoint y: 269, endPoint x: 346, endPoint y: 91, distance: 409.2
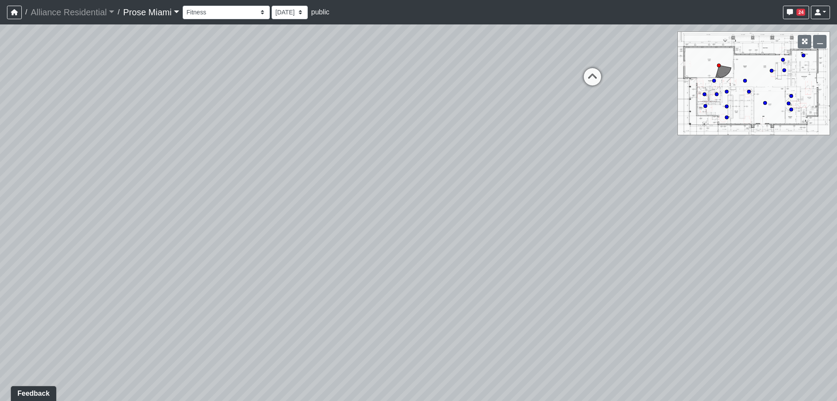
click at [211, 87] on div "Loading... Office Hallway Loading... Lobby 1 Loading... Created by [PERSON_NAME…" at bounding box center [418, 212] width 837 height 376
drag, startPoint x: 453, startPoint y: 173, endPoint x: 187, endPoint y: 235, distance: 273.7
click at [187, 235] on div "Loading... Office Hallway Loading... Lobby 1 Loading... Created by [PERSON_NAME…" at bounding box center [418, 212] width 837 height 376
drag, startPoint x: 411, startPoint y: 307, endPoint x: 325, endPoint y: 367, distance: 104.8
click at [325, 367] on div "Loading... Office Hallway Loading... Lobby 1 Loading... Created by [PERSON_NAME…" at bounding box center [418, 212] width 837 height 376
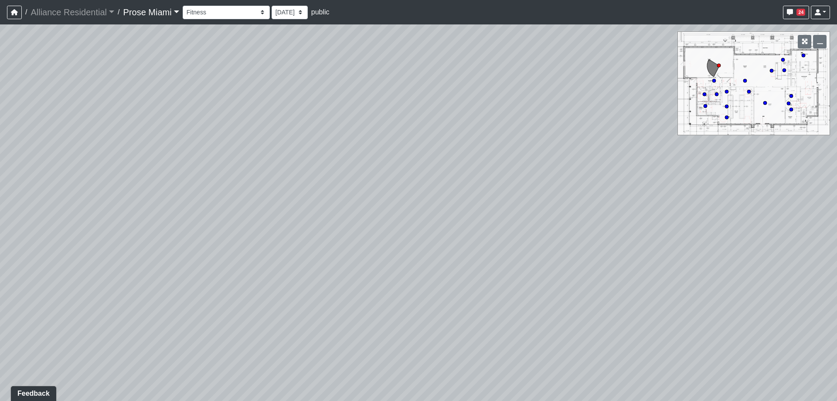
drag, startPoint x: 423, startPoint y: 117, endPoint x: 153, endPoint y: 187, distance: 279.1
click at [153, 187] on div "Loading... Office Hallway Loading... Lobby 1 Loading... Created by [PERSON_NAME…" at bounding box center [418, 212] width 837 height 376
drag, startPoint x: 651, startPoint y: 258, endPoint x: 584, endPoint y: 181, distance: 101.7
click at [584, 181] on div "Loading... Office Hallway Loading... Lobby 1 Loading... Created by [PERSON_NAME…" at bounding box center [418, 212] width 837 height 376
click at [294, 300] on li "Add comment" at bounding box center [338, 303] width 112 height 13
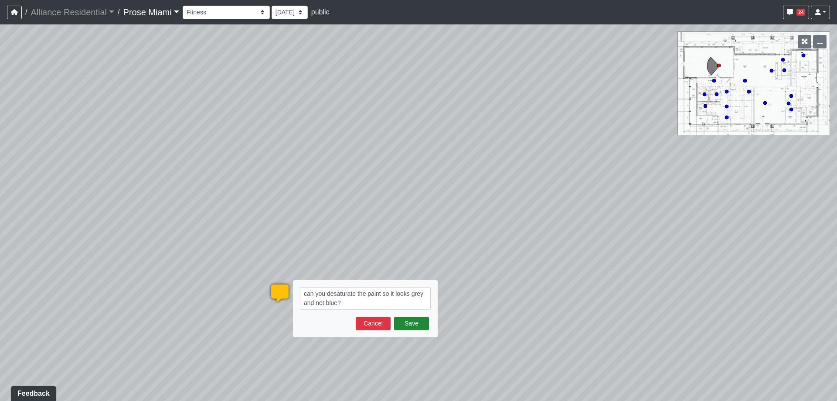
type textarea "can you desaturate the paint so it looks grey and not blue?"
click at [416, 322] on button "Save" at bounding box center [411, 323] width 35 height 14
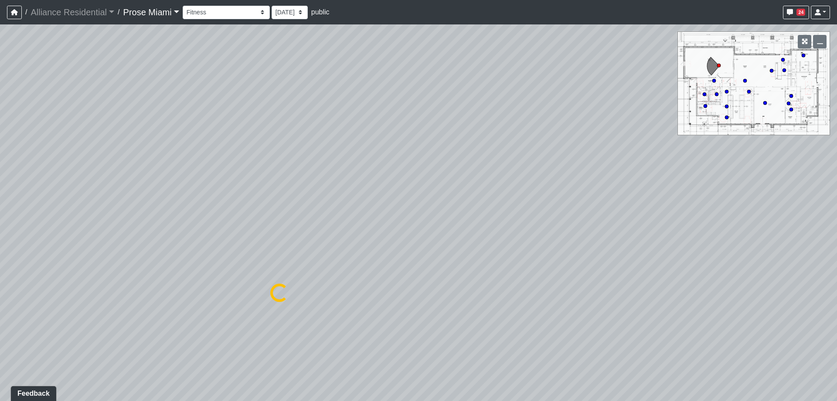
select select "clubhouse-fitness"
drag, startPoint x: 415, startPoint y: 314, endPoint x: 419, endPoint y: 287, distance: 26.8
click at [419, 287] on div "Loading... Office Hallway Loading... Lobby 1 Loading... Created by [PERSON_NAME…" at bounding box center [418, 212] width 837 height 376
drag, startPoint x: 213, startPoint y: 206, endPoint x: 600, endPoint y: 159, distance: 389.9
click at [600, 159] on div "Loading... Office Hallway Loading... Lobby 1 Loading... Created by [PERSON_NAME…" at bounding box center [418, 212] width 837 height 376
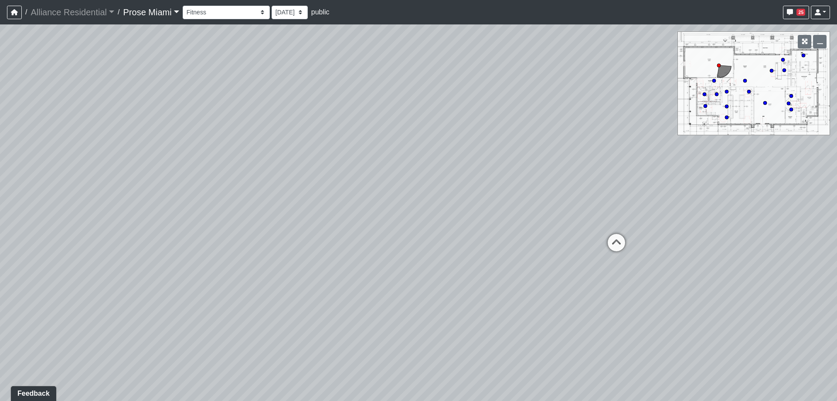
drag, startPoint x: 139, startPoint y: 118, endPoint x: 636, endPoint y: 211, distance: 505.2
click at [636, 211] on div "Loading... Office Hallway Loading... Lobby 1 Loading... Created by [PERSON_NAME…" at bounding box center [418, 212] width 837 height 376
drag, startPoint x: 168, startPoint y: 213, endPoint x: 541, endPoint y: 179, distance: 374.2
click at [564, 287] on div "Loading... Office Hallway Loading... Lobby 1 Loading... Created by [PERSON_NAME…" at bounding box center [418, 212] width 837 height 376
click at [533, 67] on li "Add comment" at bounding box center [577, 65] width 112 height 13
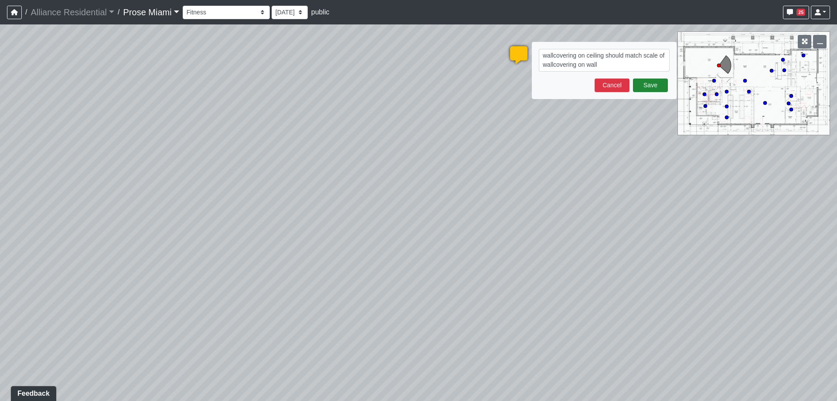
type textarea "wallcovering on ceiling should match scale of wallcovering on wall"
click at [649, 82] on button "Save" at bounding box center [650, 85] width 35 height 14
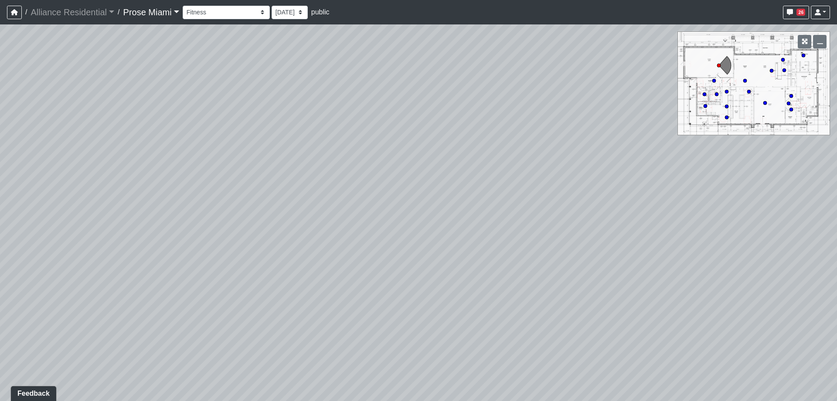
drag, startPoint x: 611, startPoint y: 105, endPoint x: 573, endPoint y: 18, distance: 95.1
click at [573, 18] on div "/ Alliance Residential Alliance Residential Loading... / Prose Miami Prose Miam…" at bounding box center [418, 200] width 837 height 401
drag, startPoint x: 228, startPoint y: 187, endPoint x: 121, endPoint y: 188, distance: 107.2
click at [120, 188] on div "Loading... Office Hallway Loading... Lobby 1 Loading... Created by [PERSON_NAME…" at bounding box center [418, 212] width 837 height 376
drag, startPoint x: 453, startPoint y: 174, endPoint x: 389, endPoint y: 190, distance: 66.5
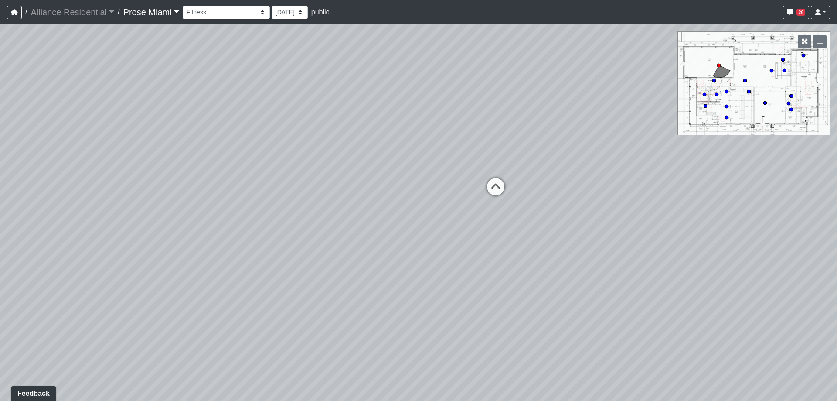
click at [139, 194] on div "Loading... Office Hallway Loading... Lobby 1 Loading... Created by [PERSON_NAME…" at bounding box center [418, 212] width 837 height 376
click at [493, 185] on icon at bounding box center [496, 191] width 26 height 26
drag, startPoint x: 207, startPoint y: 146, endPoint x: 693, endPoint y: 175, distance: 486.5
click at [693, 175] on div "Loading... Office Hallway Loading... Lobby 1 Loading... Created by [PERSON_NAME…" at bounding box center [418, 212] width 837 height 376
drag, startPoint x: 693, startPoint y: 175, endPoint x: 639, endPoint y: 172, distance: 53.3
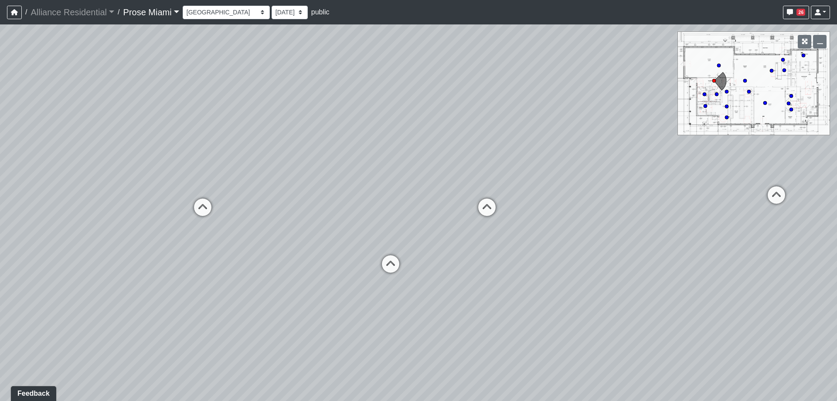
click at [692, 175] on div "Loading... Office Hallway Loading... Lobby 1 Loading... Created by [PERSON_NAME…" at bounding box center [418, 212] width 837 height 376
click at [388, 262] on icon at bounding box center [390, 268] width 26 height 26
drag, startPoint x: 231, startPoint y: 190, endPoint x: 445, endPoint y: 230, distance: 217.7
click at [451, 186] on div "Loading... Office Hallway Loading... Lobby 1 Loading... Created by [PERSON_NAME…" at bounding box center [418, 212] width 837 height 376
click at [440, 267] on icon at bounding box center [446, 268] width 26 height 26
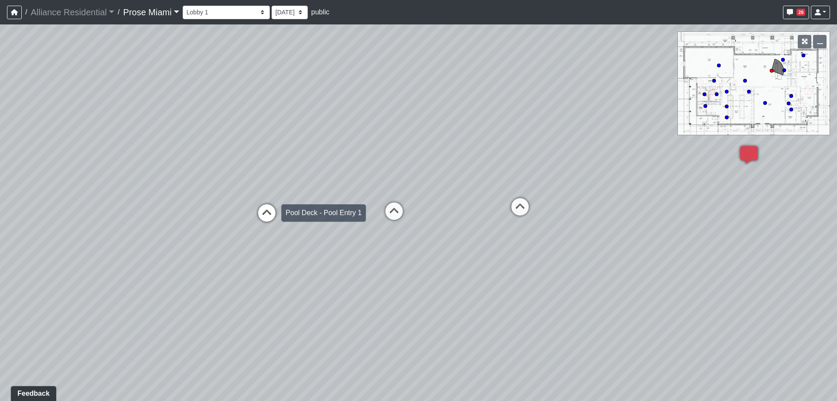
click at [265, 219] on icon at bounding box center [267, 217] width 26 height 26
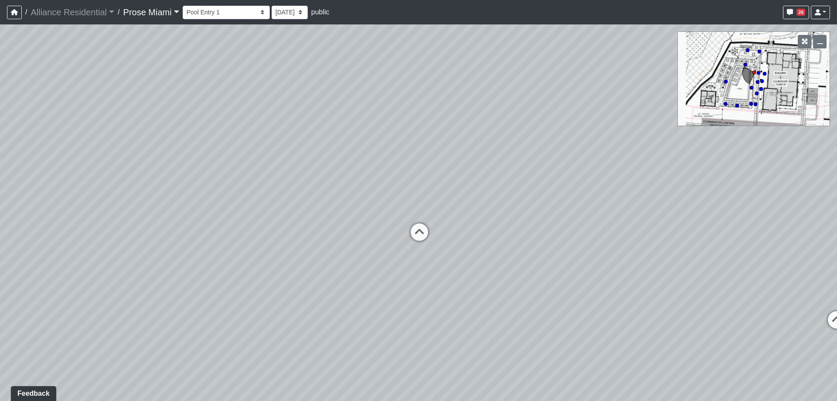
drag, startPoint x: 107, startPoint y: 185, endPoint x: 710, endPoint y: 182, distance: 603.3
click at [710, 182] on div "Loading... Office Hallway Loading... Lobby 1 Loading... Created by [PERSON_NAME…" at bounding box center [418, 212] width 837 height 376
click at [413, 238] on icon at bounding box center [419, 236] width 26 height 26
select select "pool-deck-pool-2"
drag, startPoint x: 268, startPoint y: 169, endPoint x: 560, endPoint y: 199, distance: 293.5
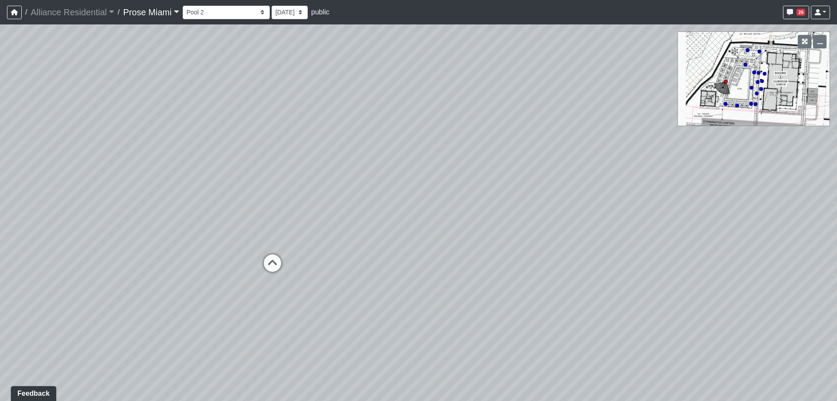
click at [560, 199] on div "Loading... Office Hallway Loading... Lobby 1 Loading... Created by [PERSON_NAME…" at bounding box center [418, 212] width 837 height 376
